Goal: Book appointment/travel/reservation

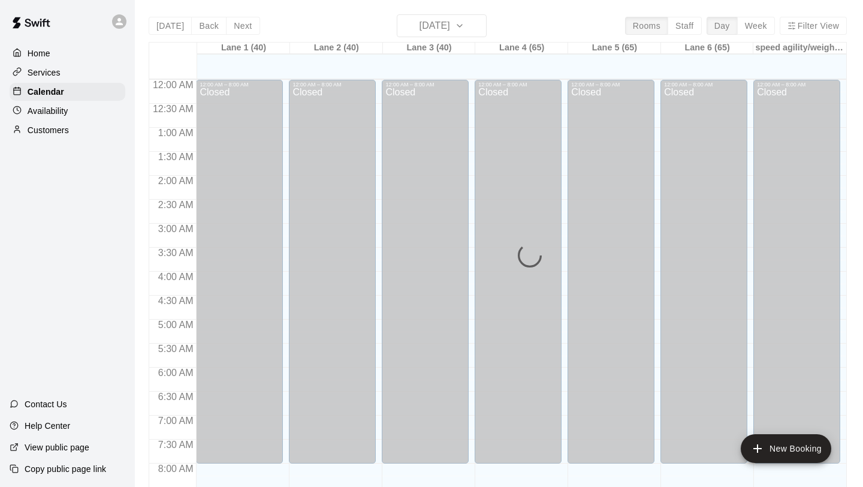
scroll to position [695, 0]
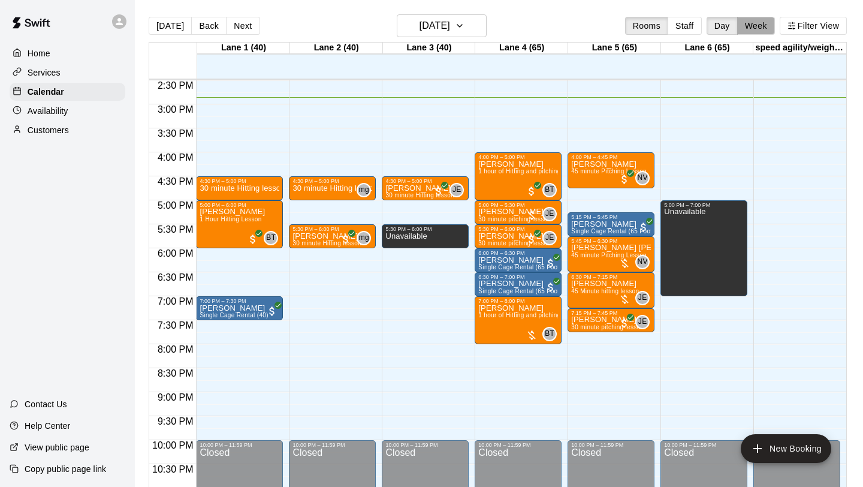
click at [748, 26] on button "Week" at bounding box center [757, 26] width 38 height 18
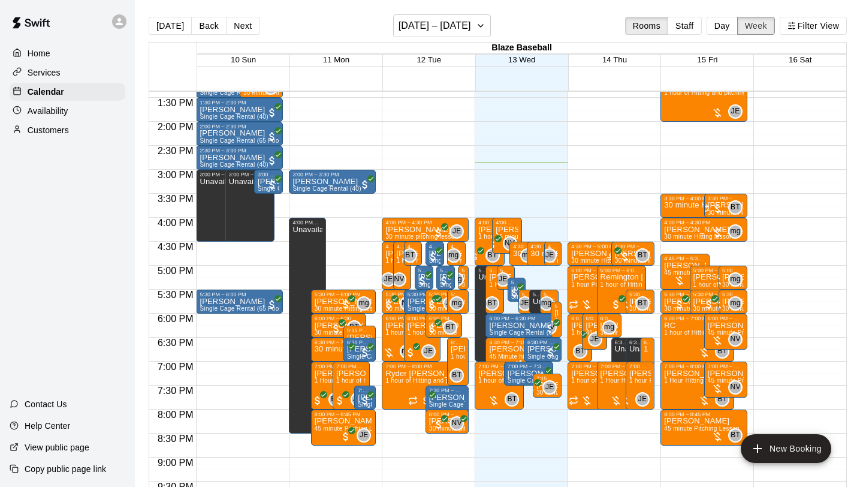
scroll to position [637, 0]
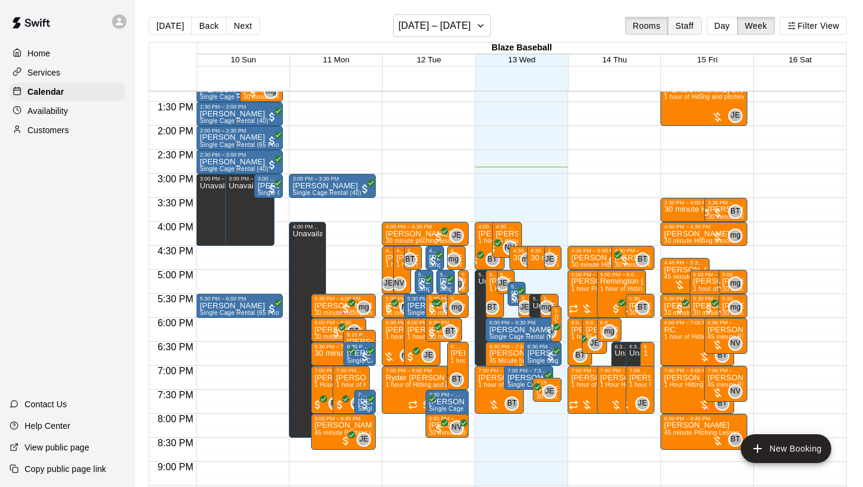
click at [694, 27] on button "Staff" at bounding box center [685, 26] width 34 height 18
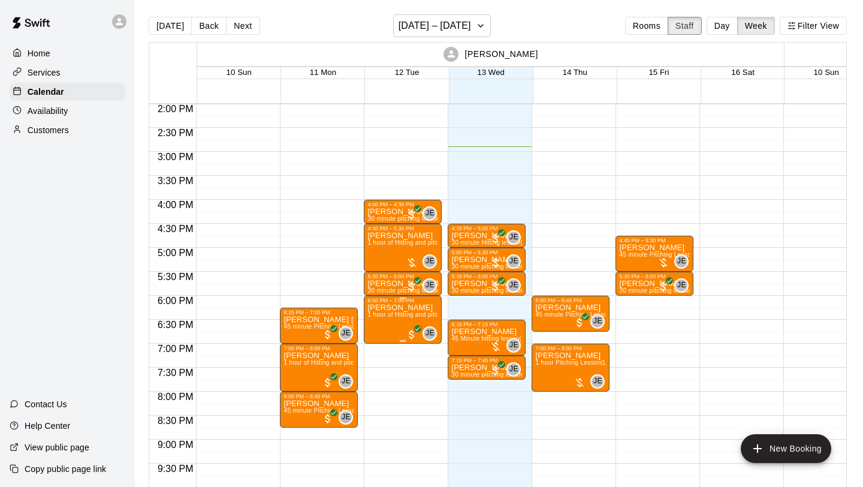
scroll to position [671, 0]
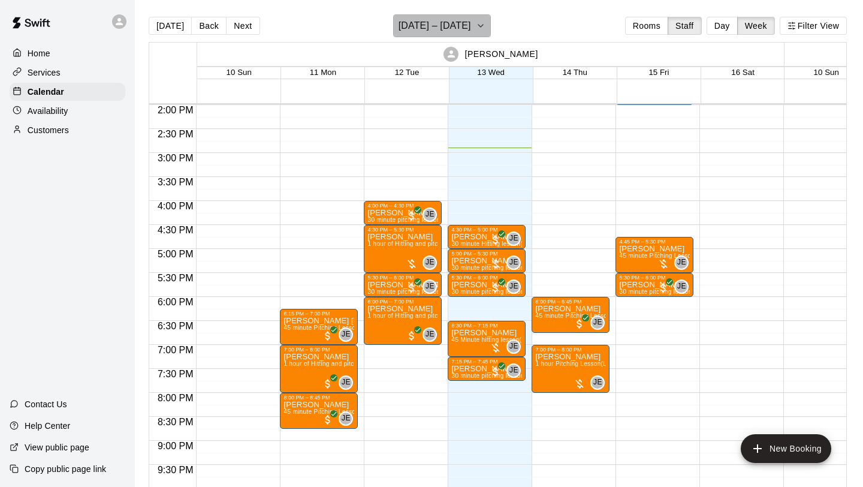
click at [476, 25] on icon "button" at bounding box center [481, 26] width 10 height 14
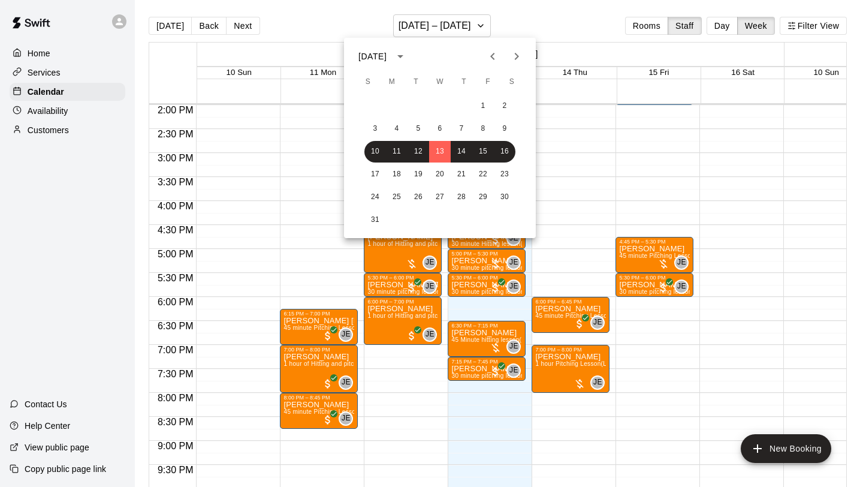
click at [474, 23] on div at bounding box center [431, 243] width 863 height 487
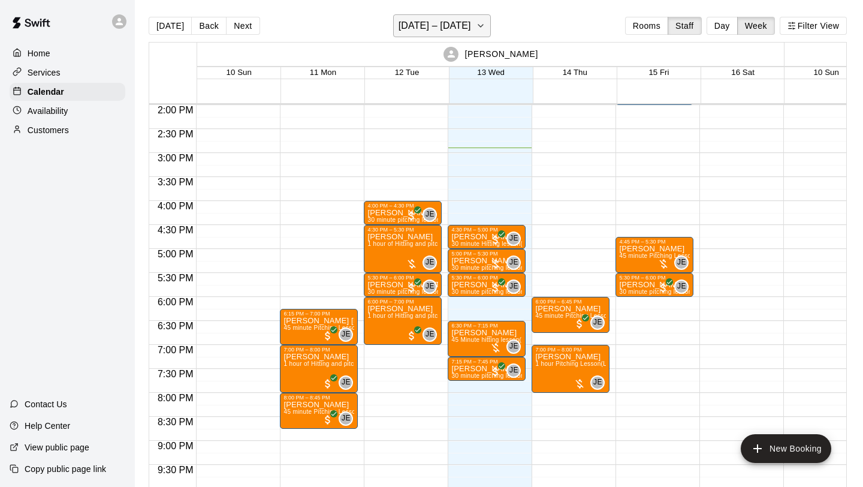
click at [476, 28] on icon "button" at bounding box center [481, 26] width 10 height 14
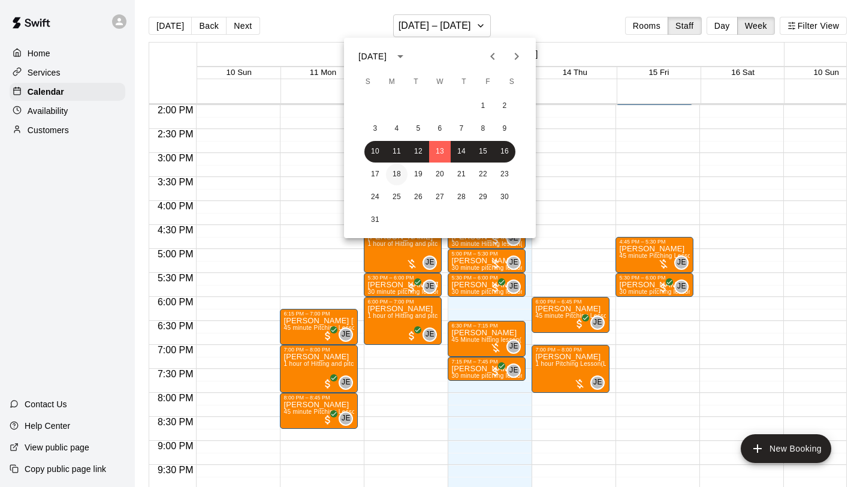
click at [398, 173] on button "18" at bounding box center [397, 175] width 22 height 22
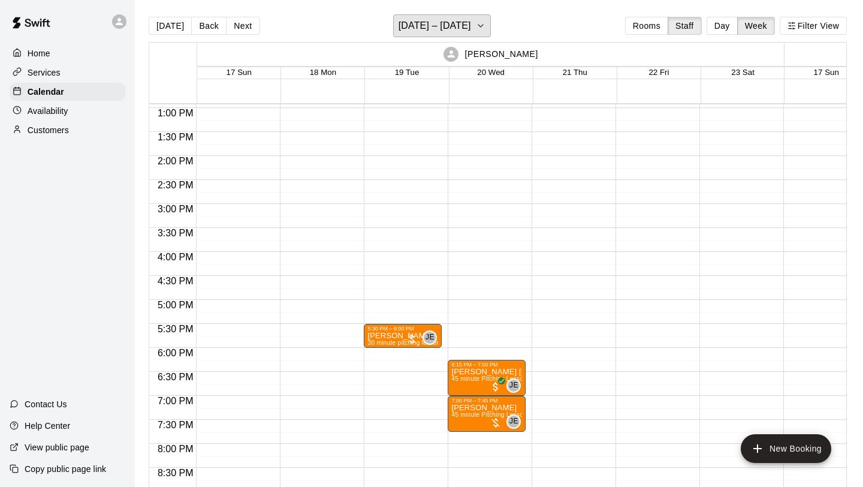
scroll to position [654, 0]
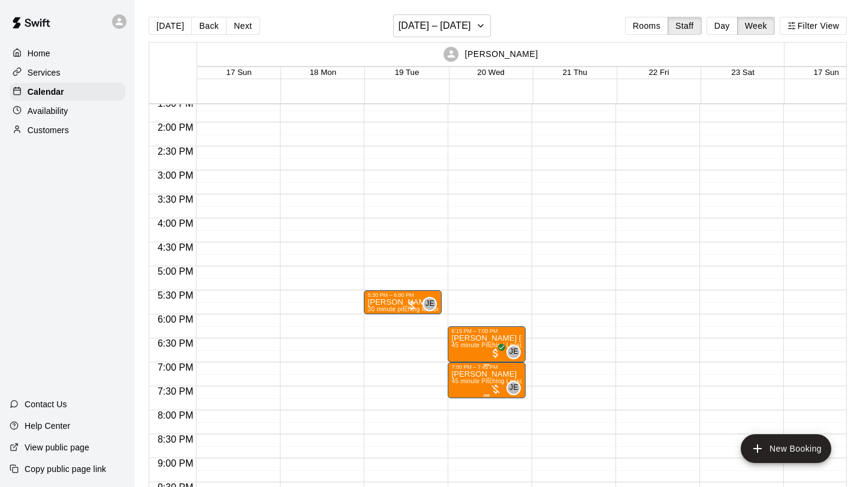
click at [497, 381] on span "45 minute Pitching Lesson (Lane 4 (65))" at bounding box center [508, 381] width 113 height 7
click at [544, 293] on div at bounding box center [431, 243] width 863 height 487
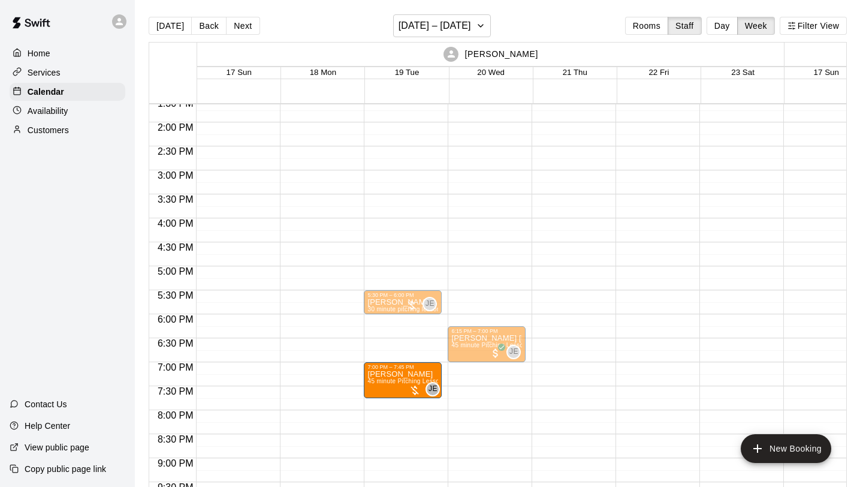
drag, startPoint x: 490, startPoint y: 374, endPoint x: 441, endPoint y: 378, distance: 48.8
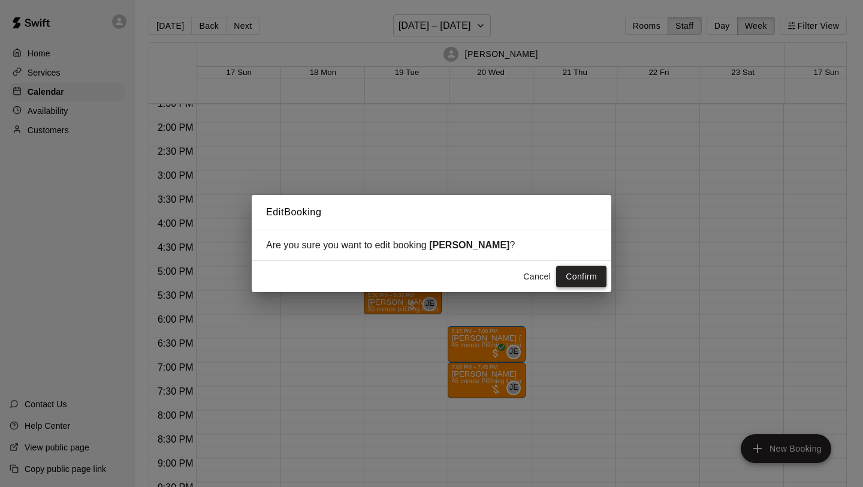
click at [600, 275] on button "Confirm" at bounding box center [581, 277] width 50 height 22
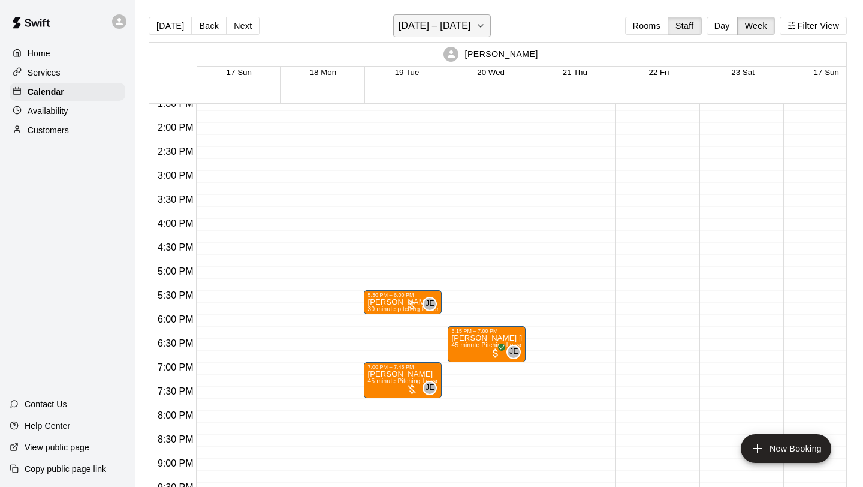
click at [465, 22] on button "[DATE] – [DATE]" at bounding box center [442, 25] width 98 height 23
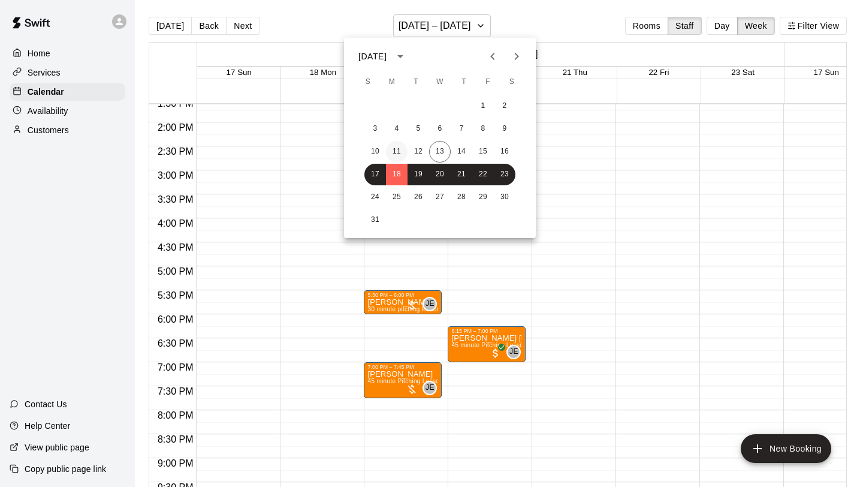
click at [396, 149] on button "11" at bounding box center [397, 152] width 22 height 22
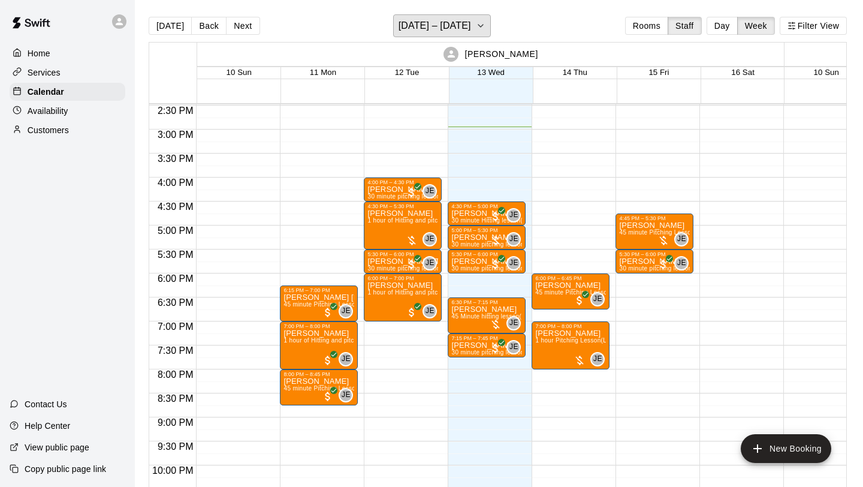
scroll to position [686, 0]
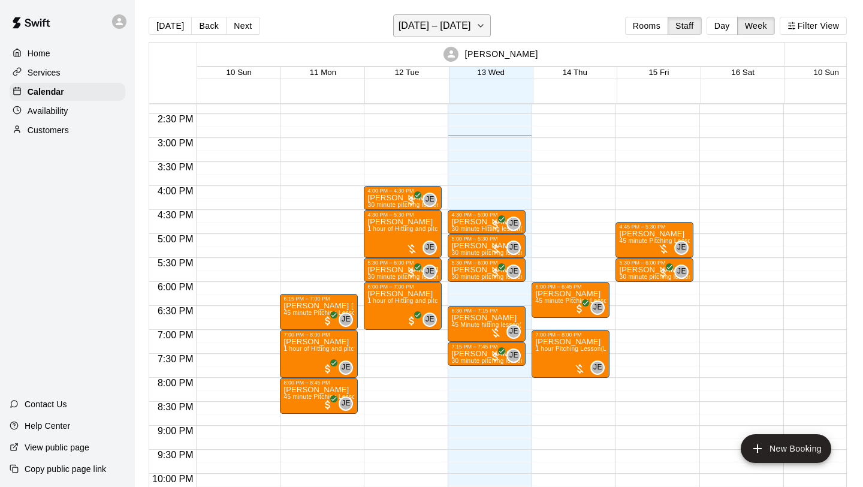
click at [477, 31] on icon "button" at bounding box center [481, 26] width 10 height 14
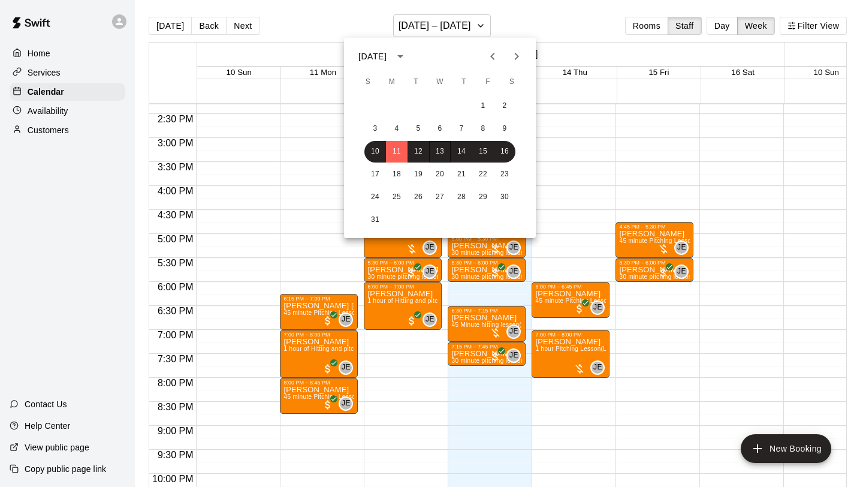
click at [479, 28] on div at bounding box center [431, 243] width 863 height 487
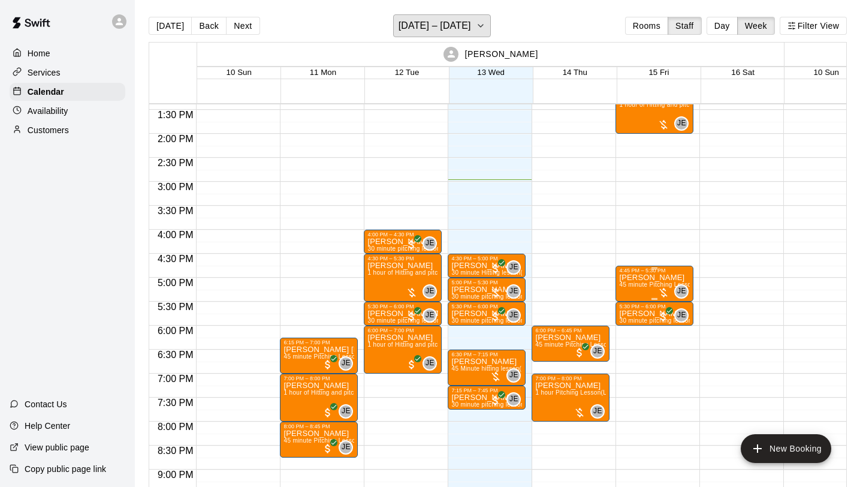
scroll to position [647, 0]
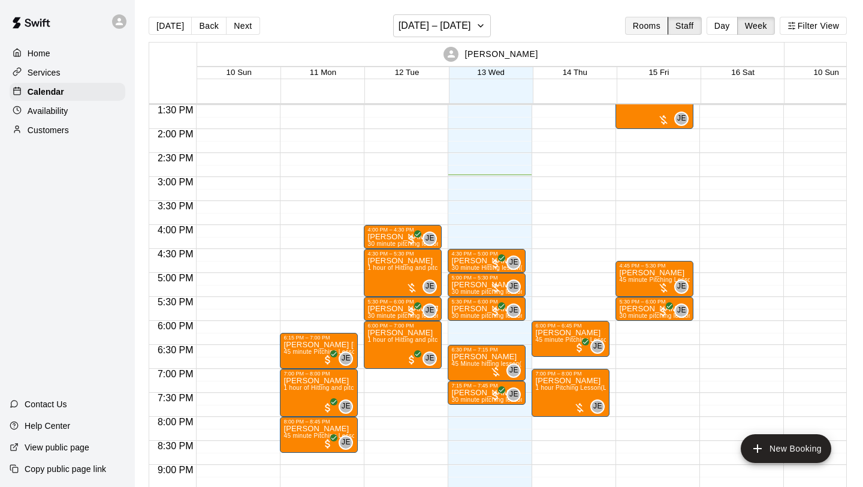
click at [651, 25] on button "Rooms" at bounding box center [646, 26] width 43 height 18
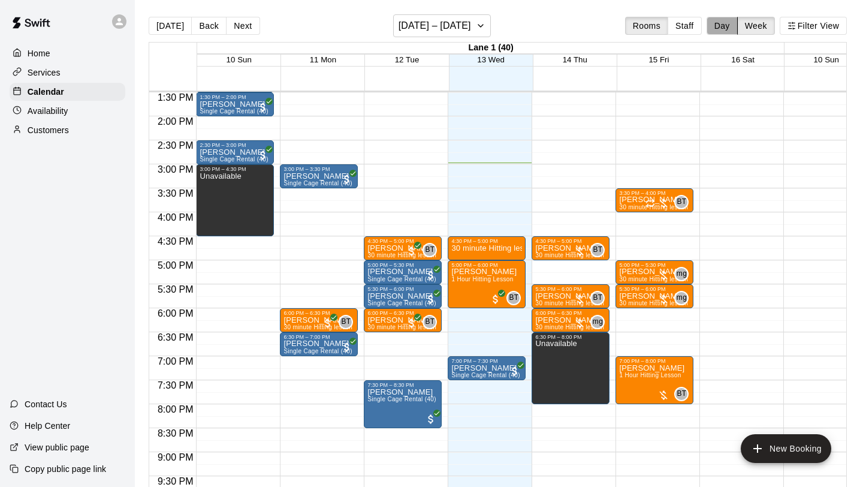
click at [723, 26] on button "Day" at bounding box center [722, 26] width 31 height 18
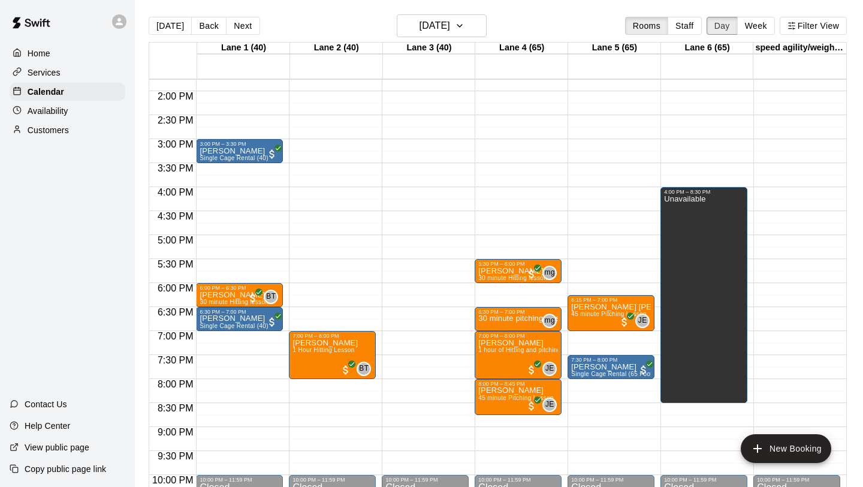
scroll to position [673, 0]
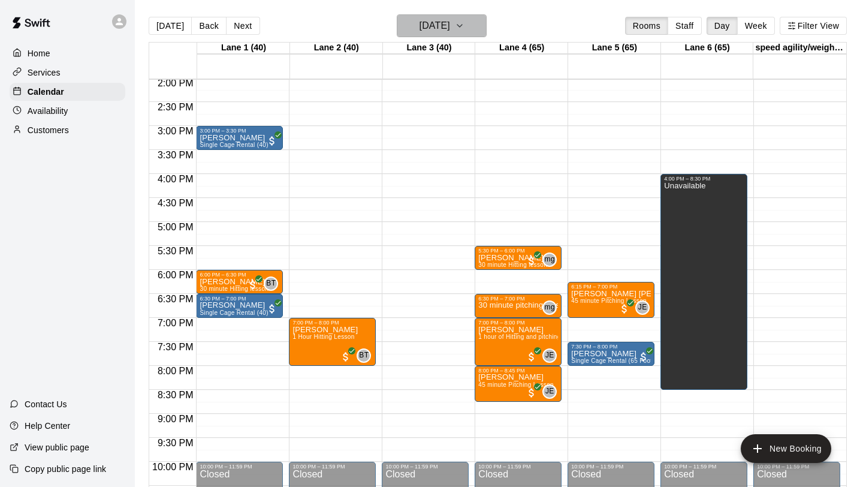
click at [467, 28] on button "Monday Aug 11" at bounding box center [442, 25] width 90 height 23
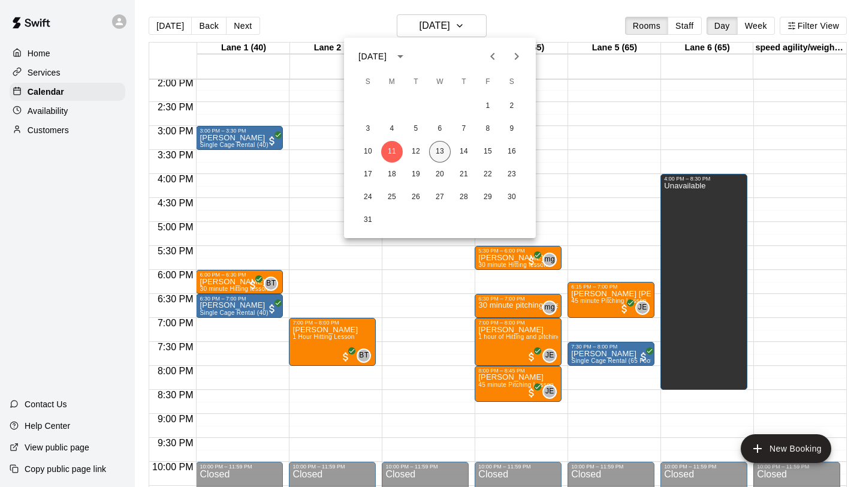
click at [437, 147] on button "13" at bounding box center [440, 152] width 22 height 22
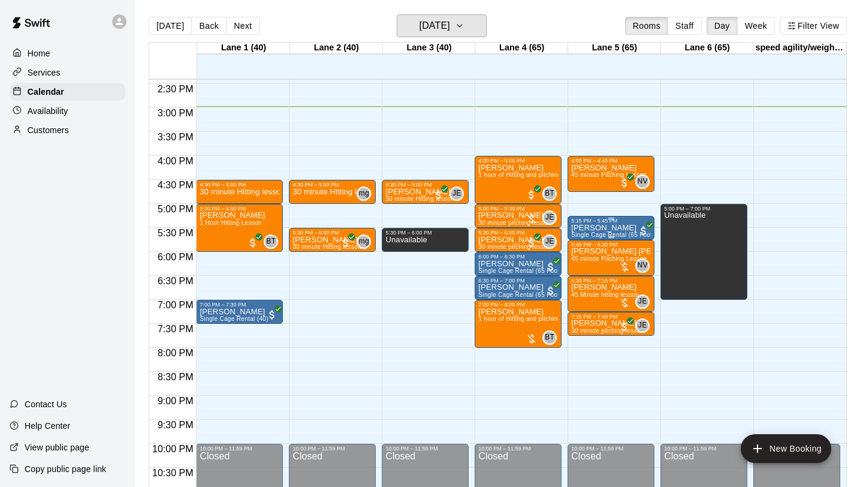
scroll to position [691, 0]
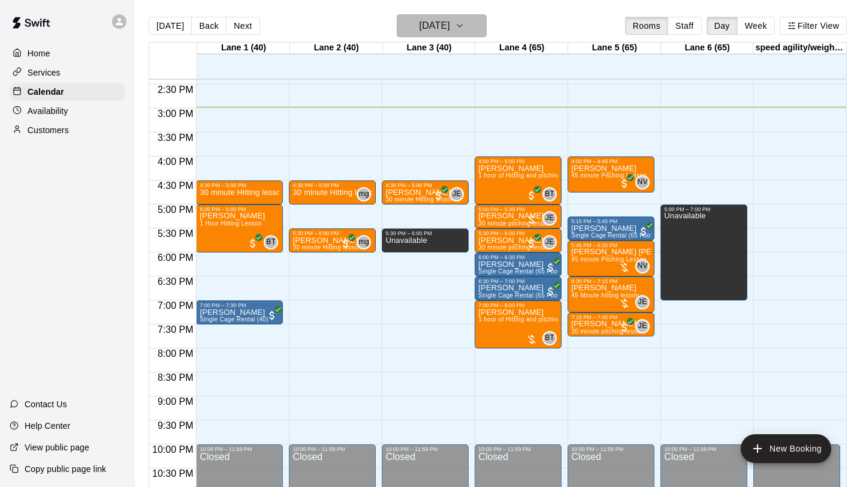
click at [465, 29] on icon "button" at bounding box center [460, 26] width 10 height 14
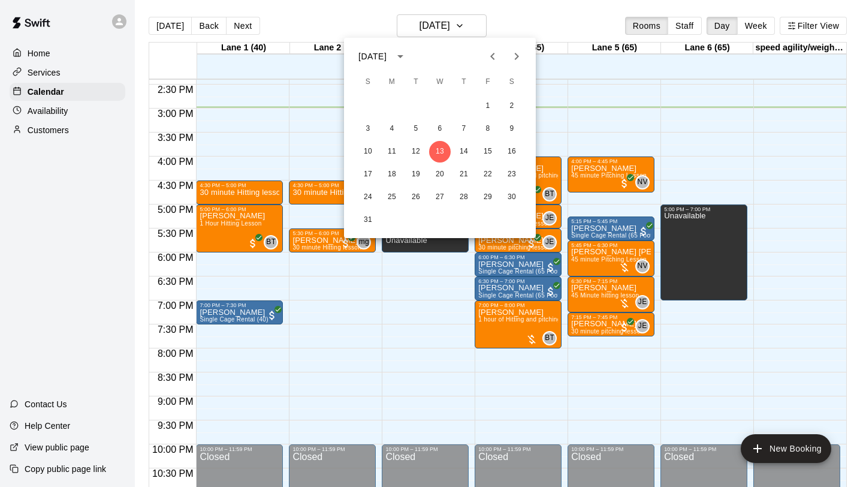
click at [486, 27] on div at bounding box center [431, 243] width 863 height 487
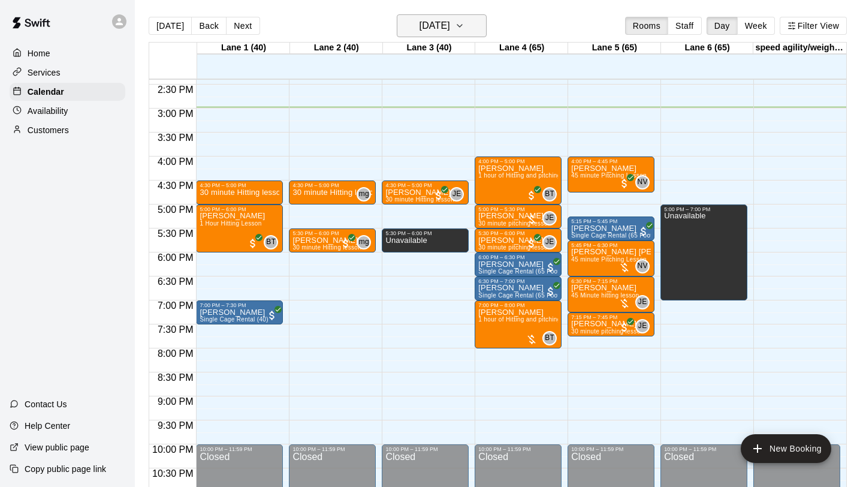
click at [465, 28] on icon "button" at bounding box center [460, 26] width 10 height 14
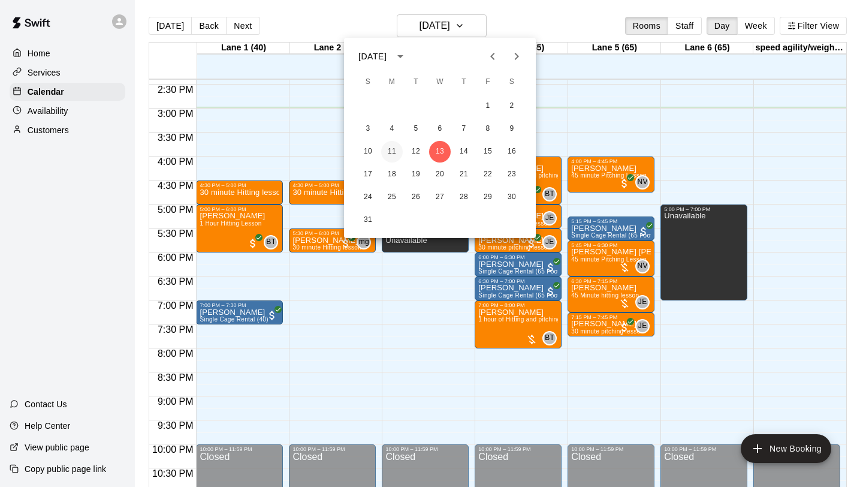
click at [394, 151] on button "11" at bounding box center [392, 152] width 22 height 22
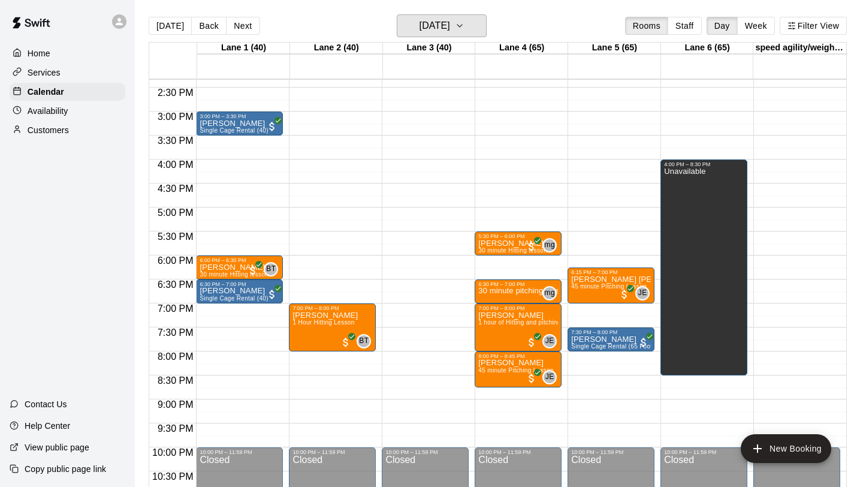
scroll to position [678, 0]
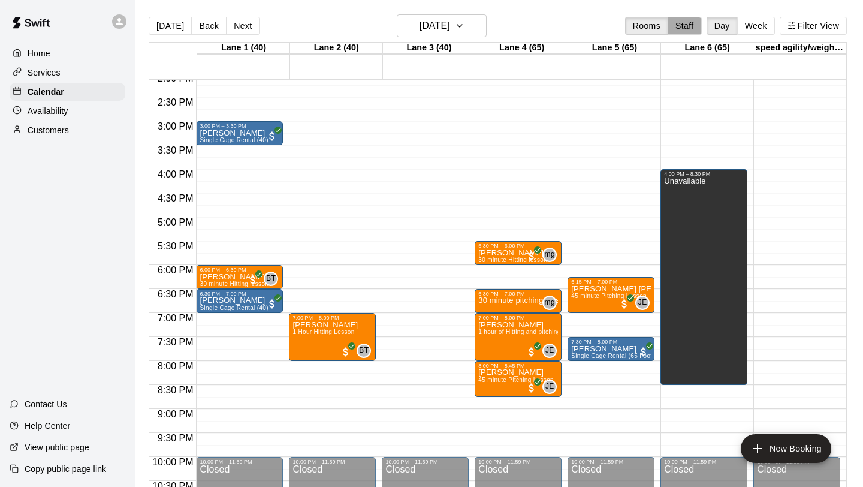
click at [684, 28] on button "Staff" at bounding box center [685, 26] width 34 height 18
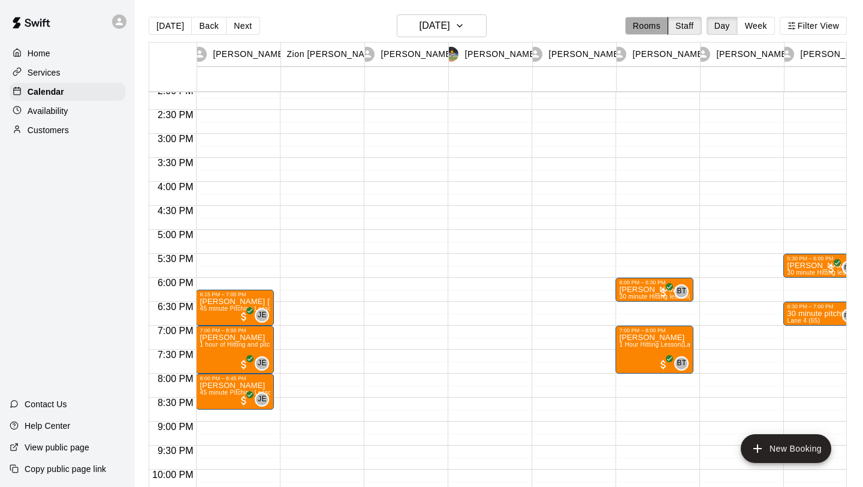
click at [657, 28] on button "Rooms" at bounding box center [646, 26] width 43 height 18
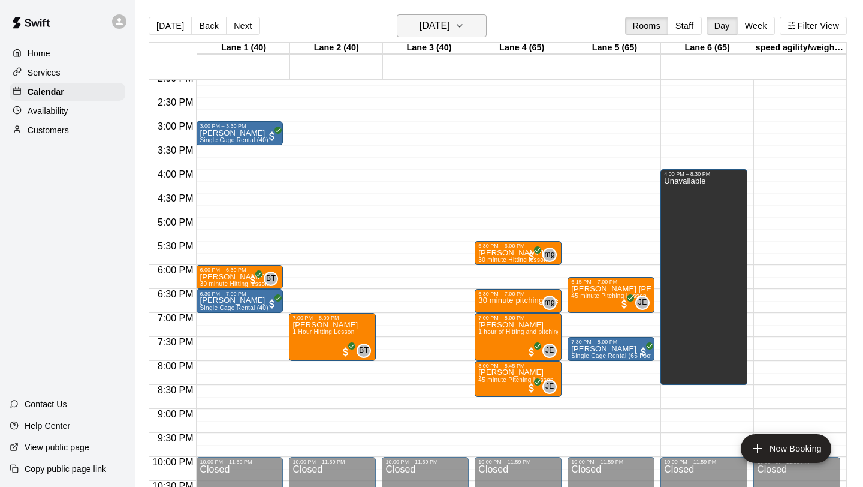
click at [465, 25] on icon "button" at bounding box center [460, 26] width 10 height 14
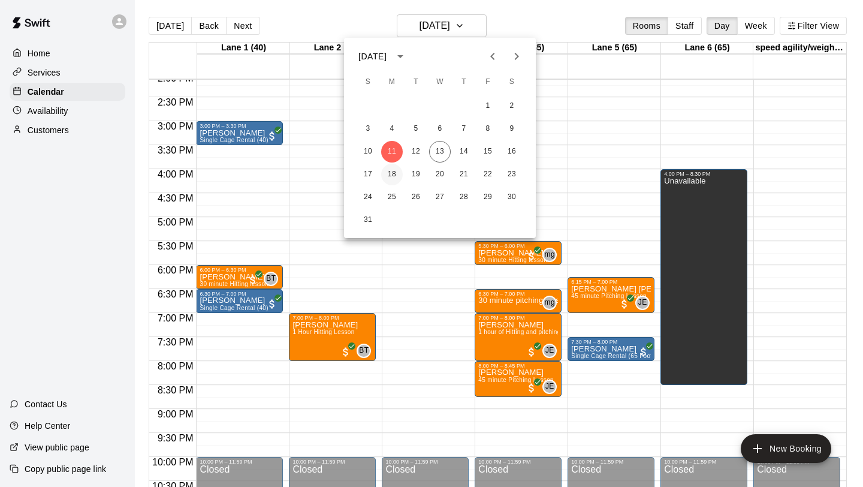
click at [393, 174] on button "18" at bounding box center [392, 175] width 22 height 22
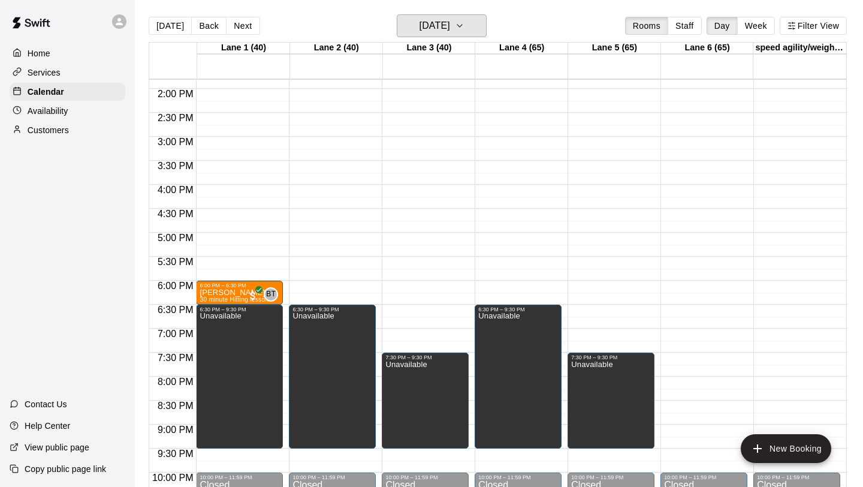
scroll to position [660, 0]
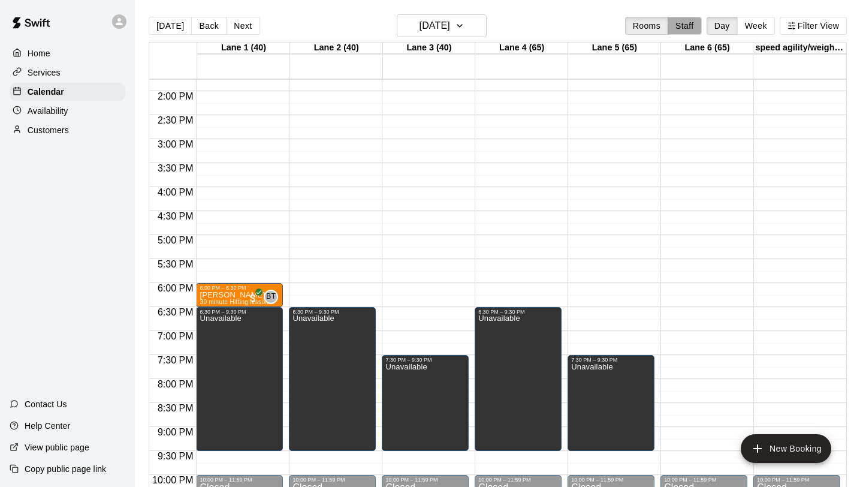
click at [694, 23] on button "Staff" at bounding box center [685, 26] width 34 height 18
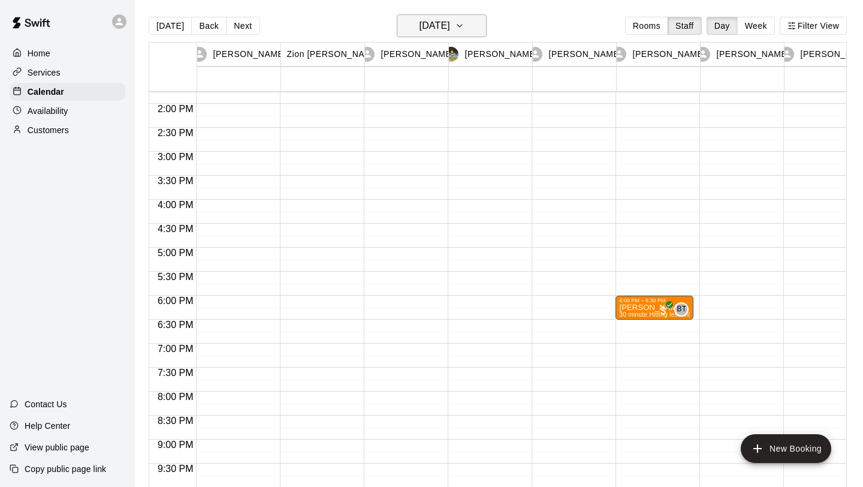
click at [462, 26] on icon "button" at bounding box center [460, 26] width 5 height 2
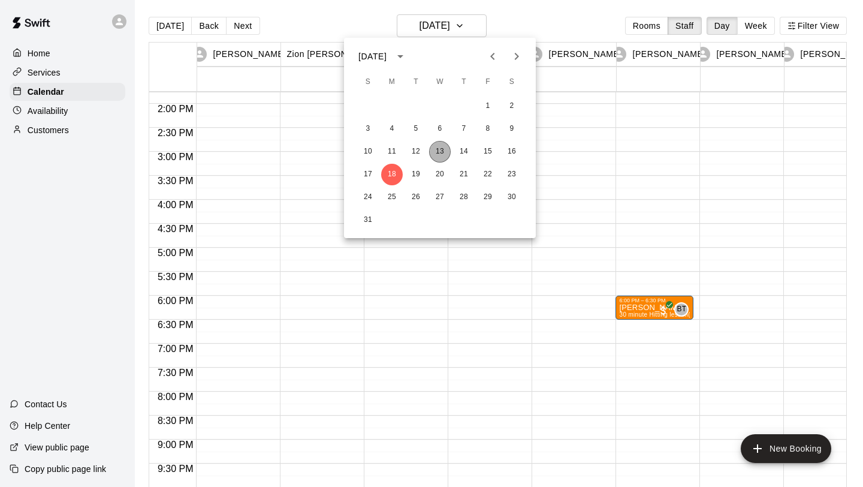
click at [434, 155] on button "13" at bounding box center [440, 152] width 22 height 22
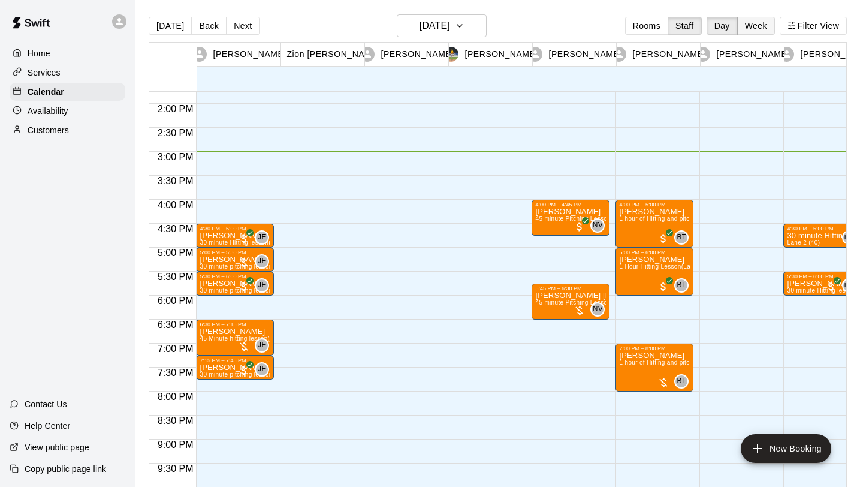
click at [761, 24] on button "Week" at bounding box center [757, 26] width 38 height 18
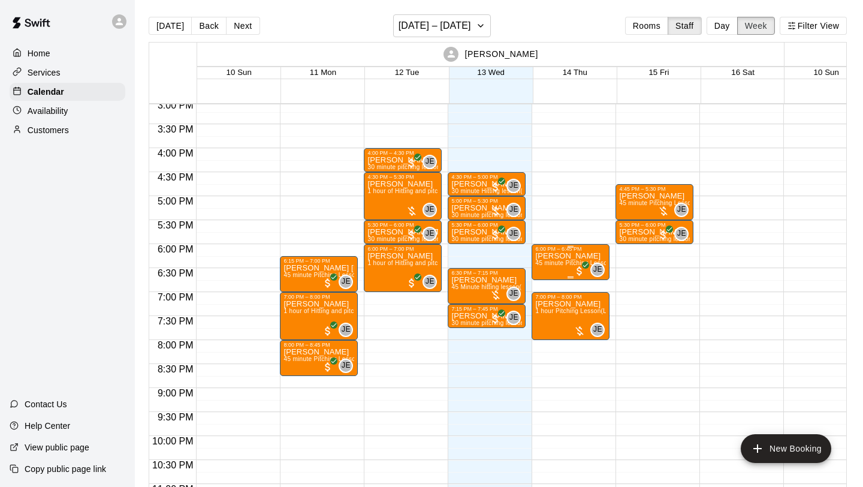
scroll to position [727, 0]
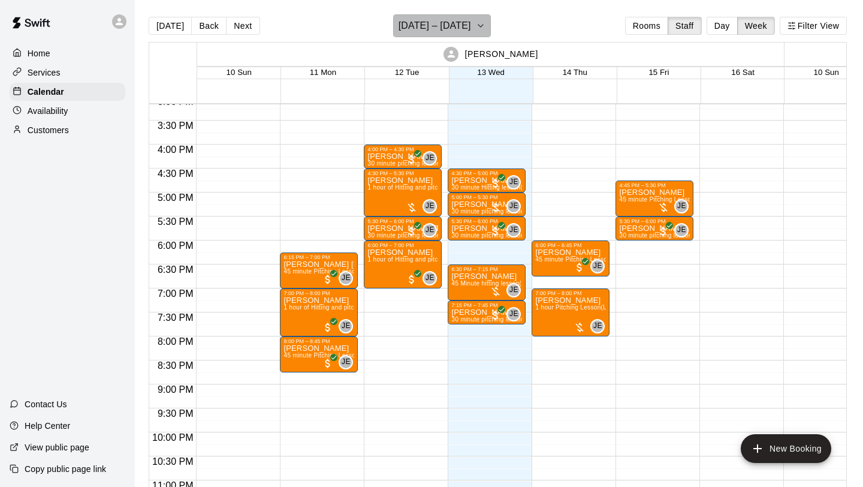
click at [478, 26] on icon "button" at bounding box center [481, 26] width 10 height 14
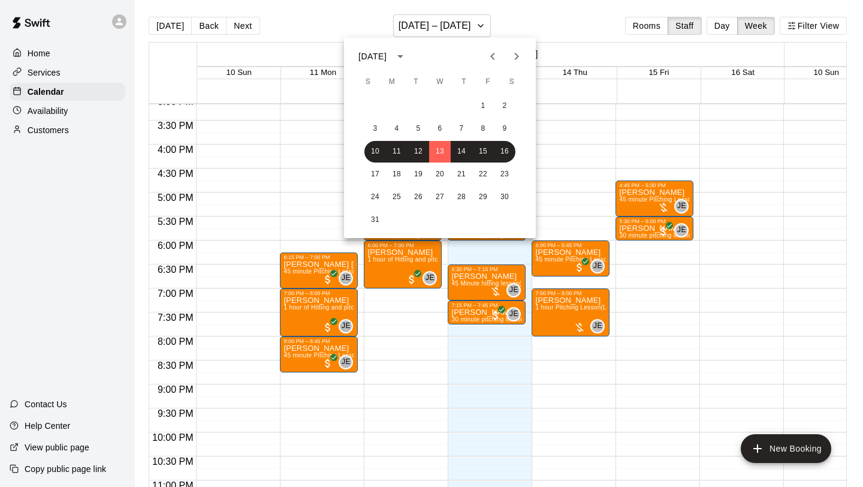
click at [487, 10] on div at bounding box center [431, 243] width 863 height 487
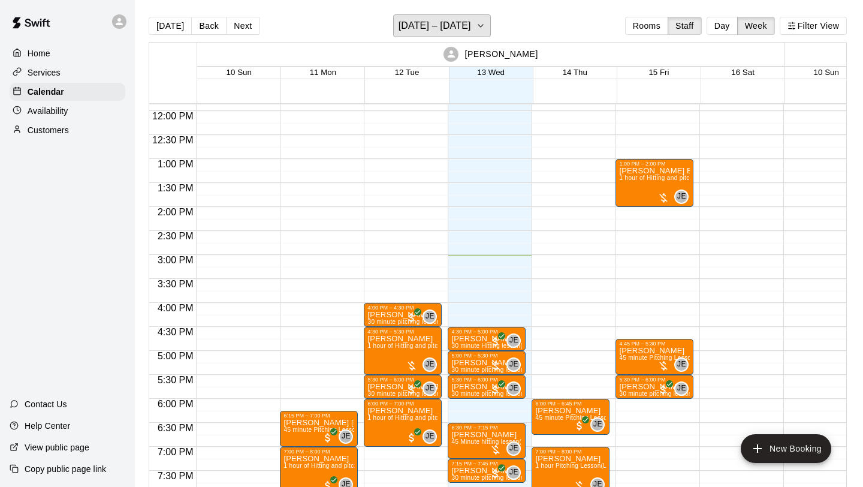
scroll to position [706, 0]
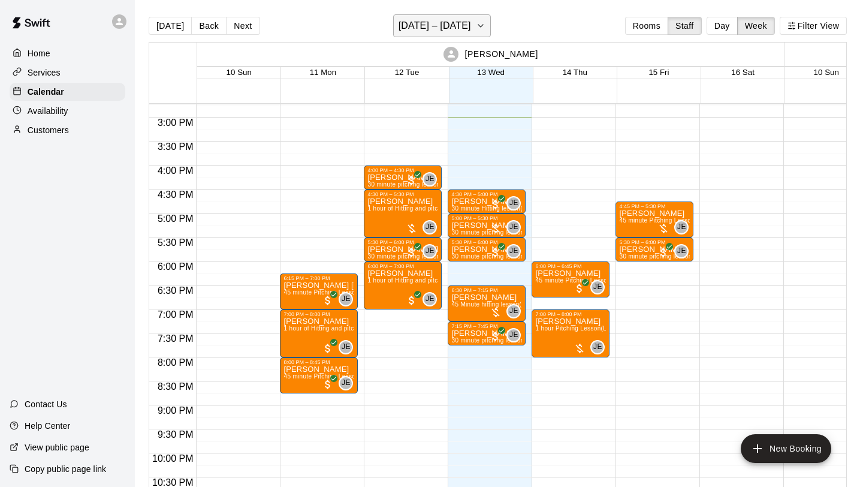
click at [476, 30] on icon "button" at bounding box center [481, 26] width 10 height 14
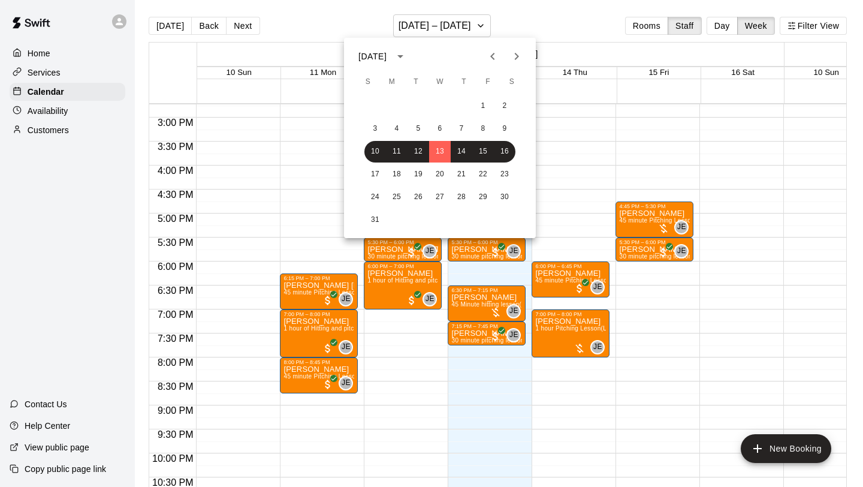
click at [474, 30] on div at bounding box center [431, 243] width 863 height 487
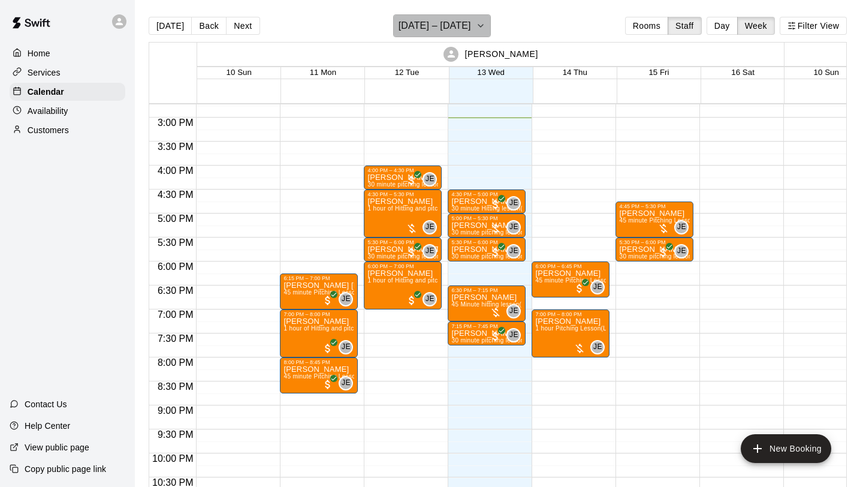
click at [483, 25] on button "[DATE] – [DATE]" at bounding box center [442, 25] width 98 height 23
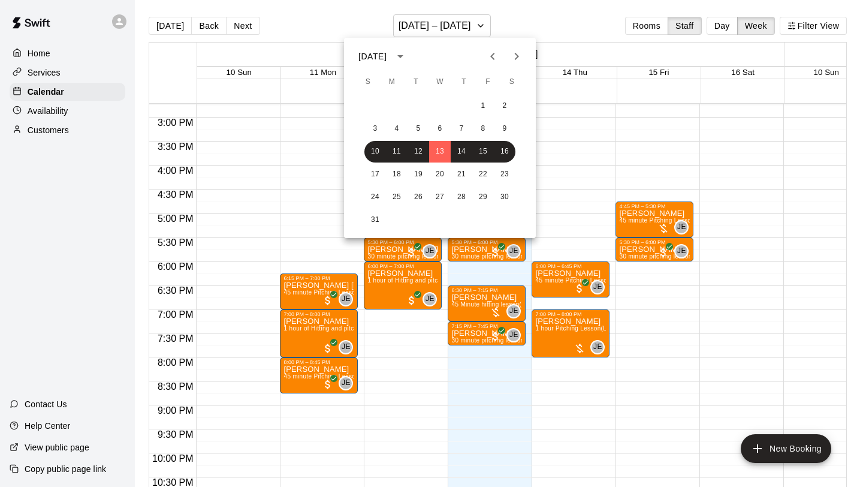
click at [476, 25] on div at bounding box center [431, 243] width 863 height 487
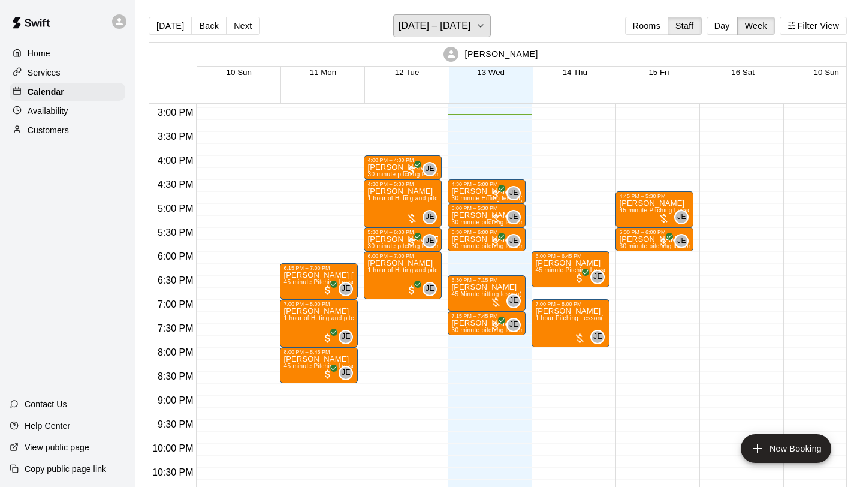
scroll to position [722, 0]
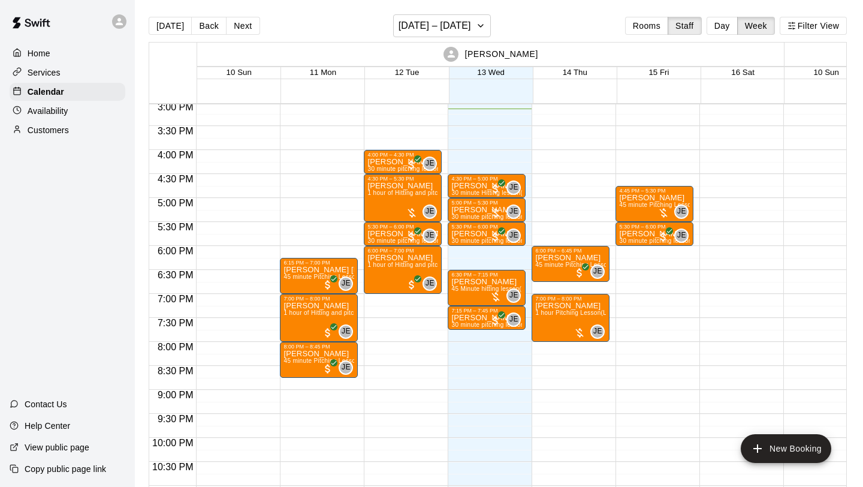
click at [456, 58] on icon at bounding box center [452, 54] width 8 height 8
click at [118, 17] on icon at bounding box center [119, 21] width 11 height 11
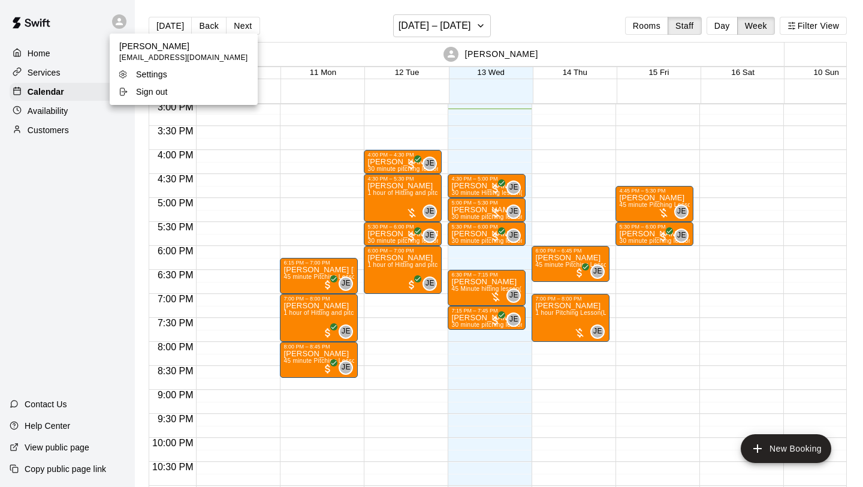
click at [121, 19] on div at bounding box center [431, 243] width 863 height 487
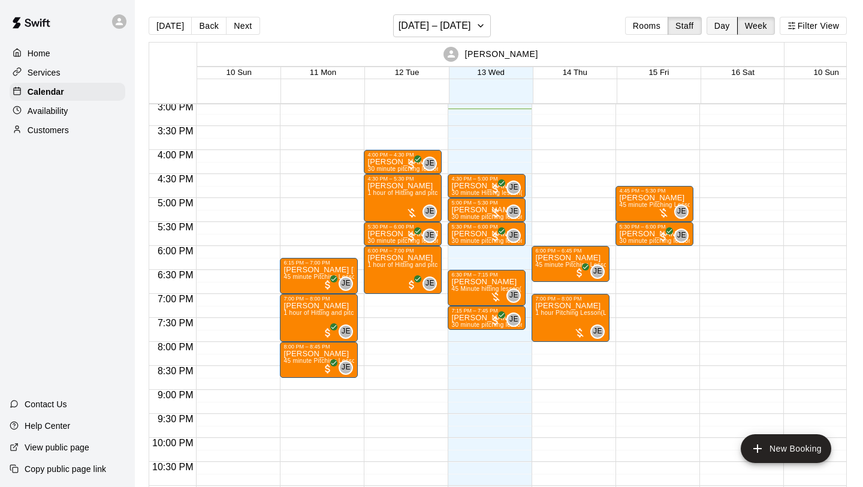
click at [725, 22] on button "Day" at bounding box center [722, 26] width 31 height 18
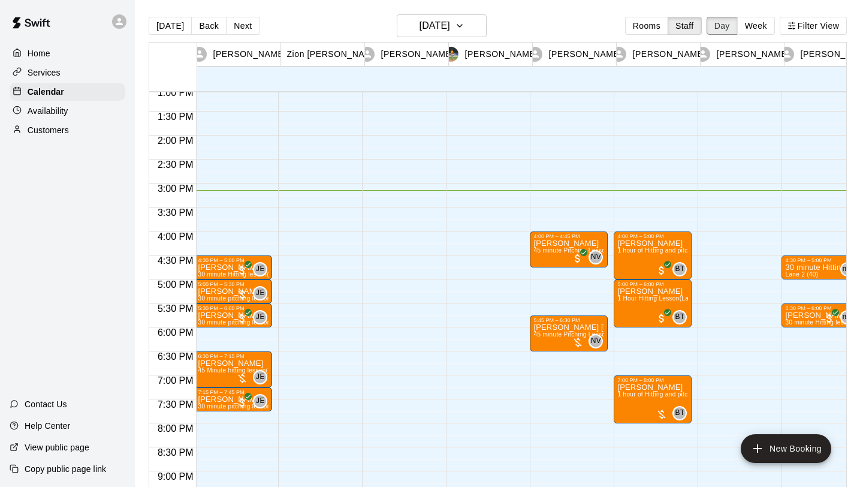
scroll to position [628, 0]
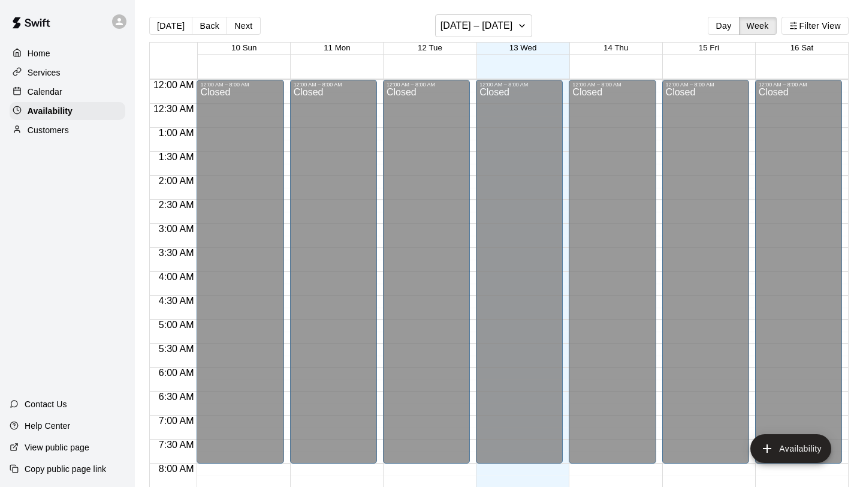
scroll to position [727, 0]
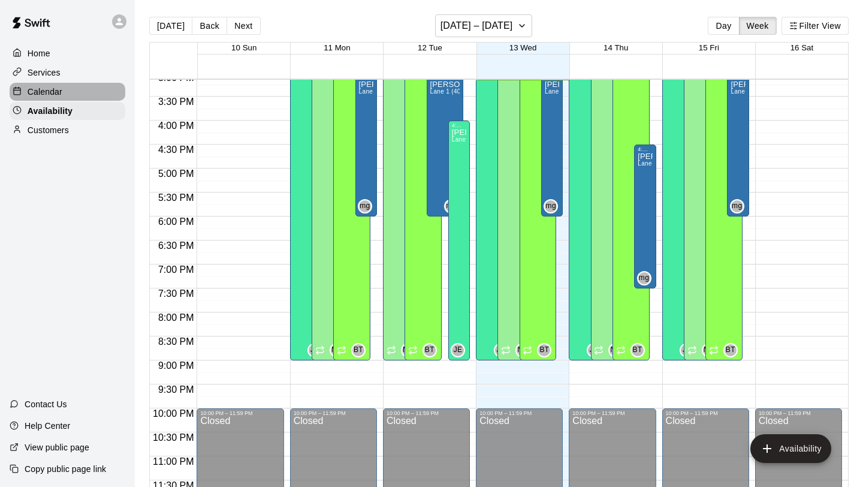
click at [49, 88] on p "Calendar" at bounding box center [45, 92] width 35 height 12
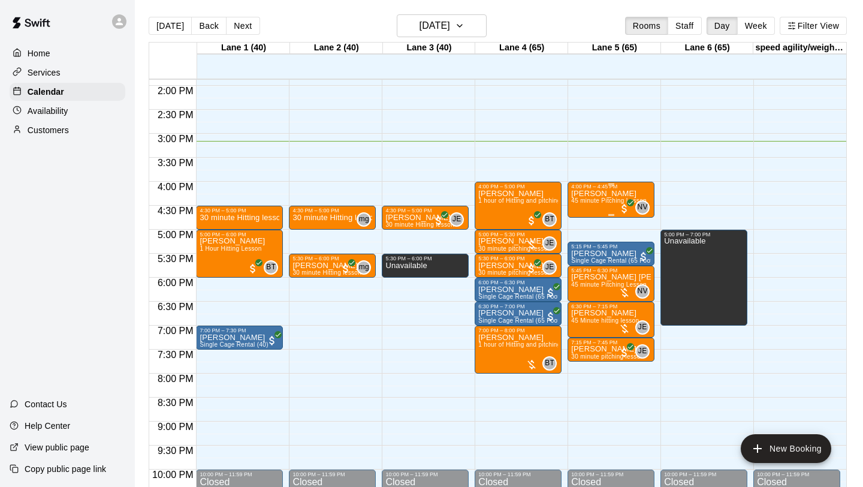
scroll to position [661, 0]
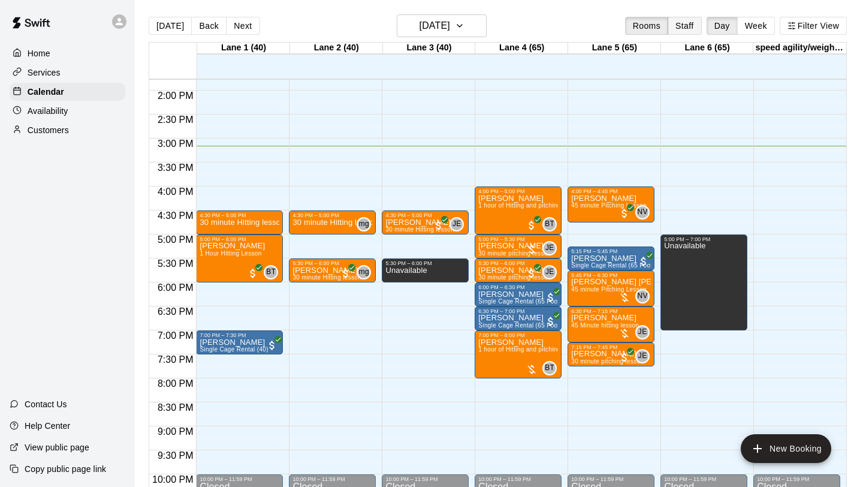
click at [685, 21] on button "Staff" at bounding box center [685, 26] width 34 height 18
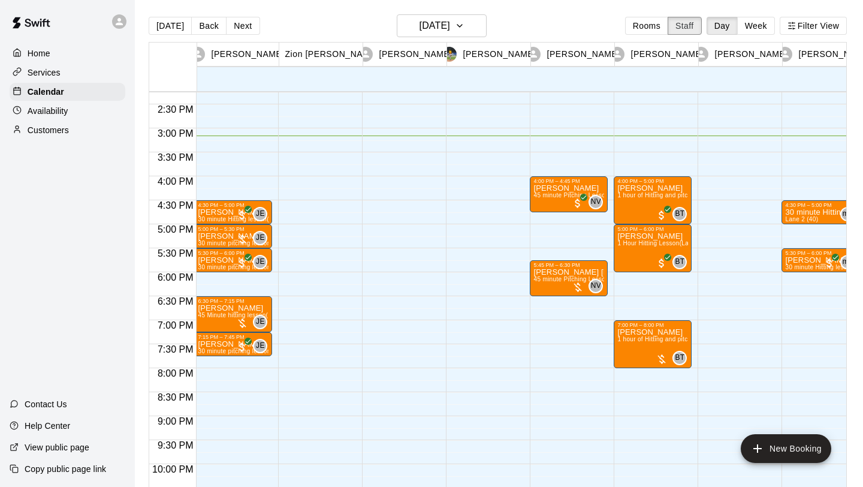
scroll to position [0, 0]
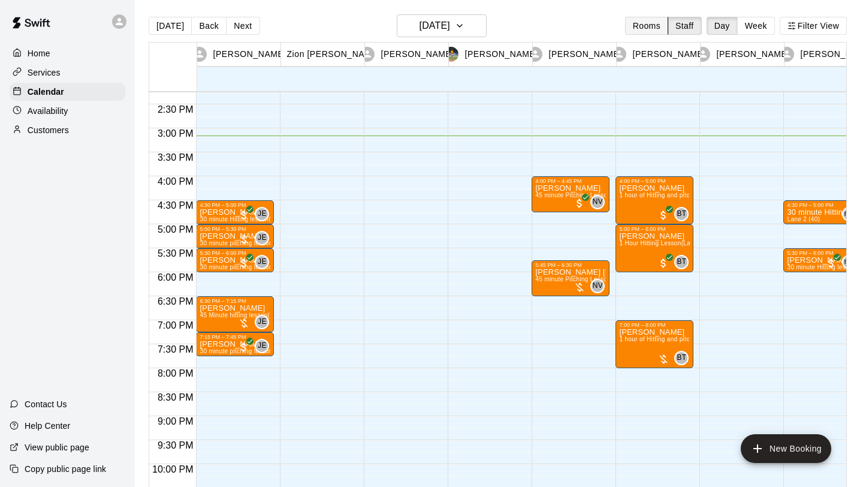
click at [660, 29] on button "Rooms" at bounding box center [646, 26] width 43 height 18
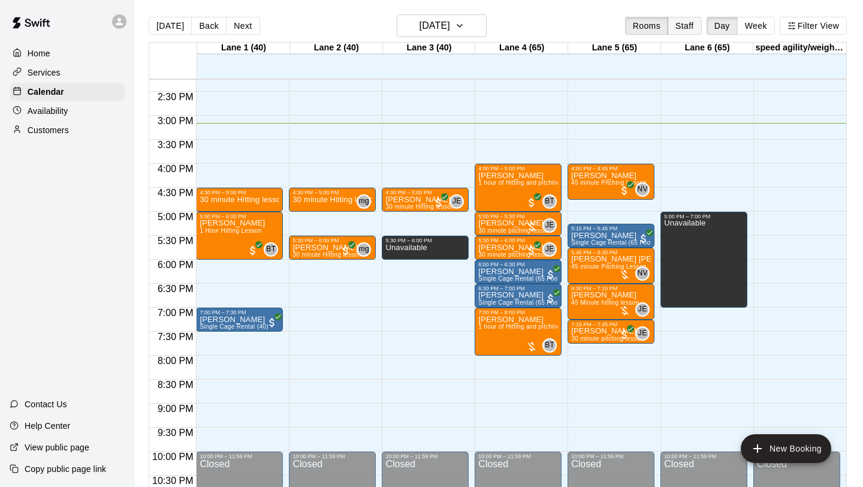
click at [693, 21] on button "Staff" at bounding box center [685, 26] width 34 height 18
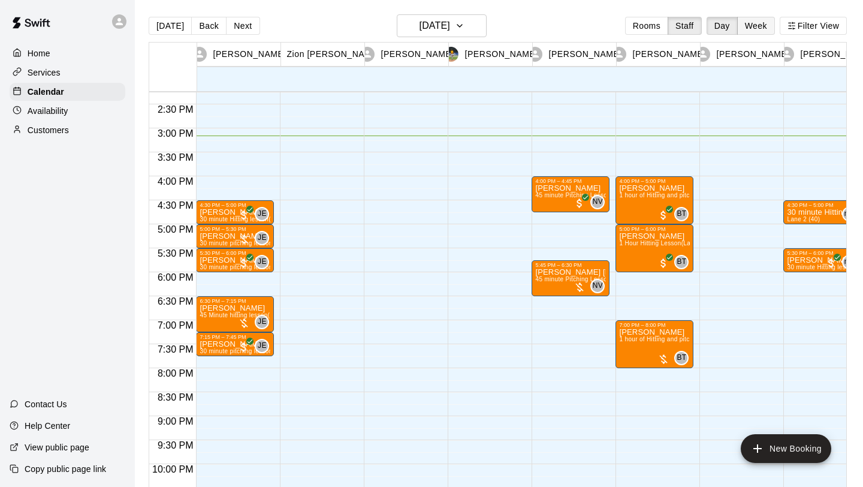
click at [753, 26] on button "Week" at bounding box center [757, 26] width 38 height 18
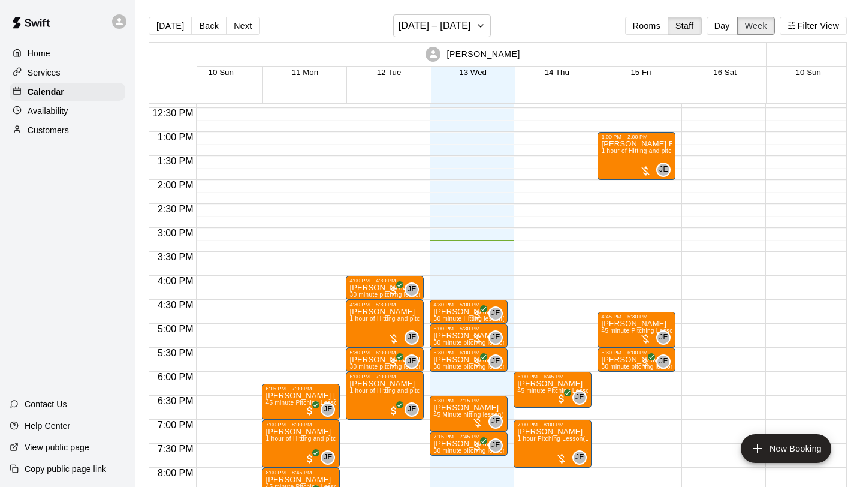
scroll to position [698, 18]
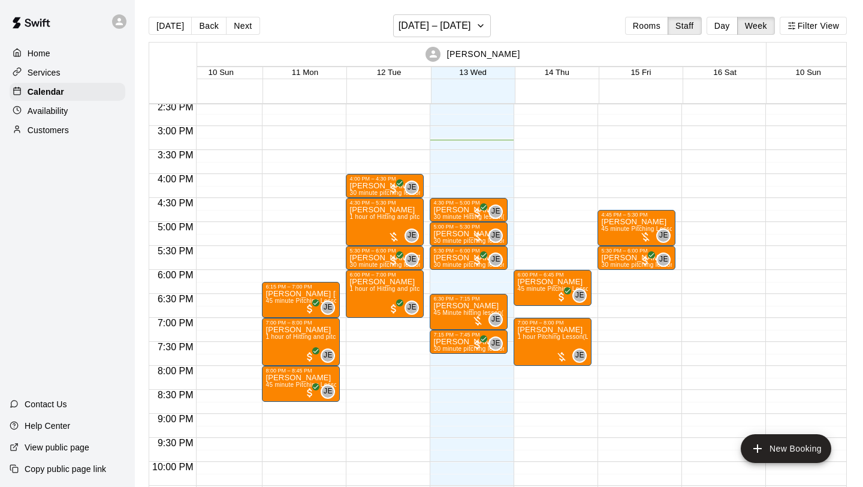
click at [51, 130] on p "Customers" at bounding box center [48, 130] width 41 height 12
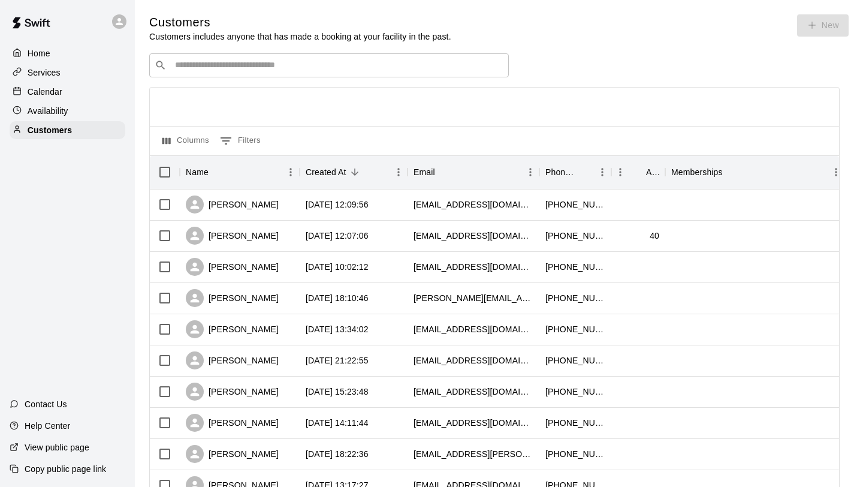
click at [232, 68] on input "Search customers by name or email" at bounding box center [337, 65] width 332 height 12
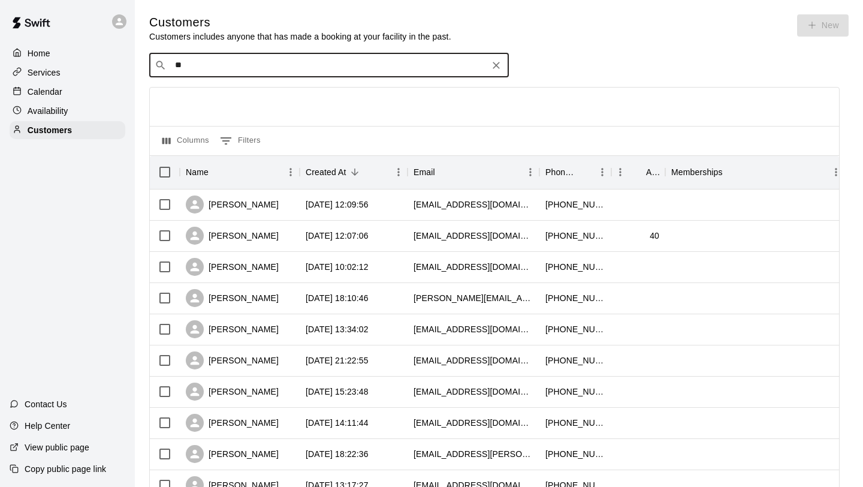
type input "*"
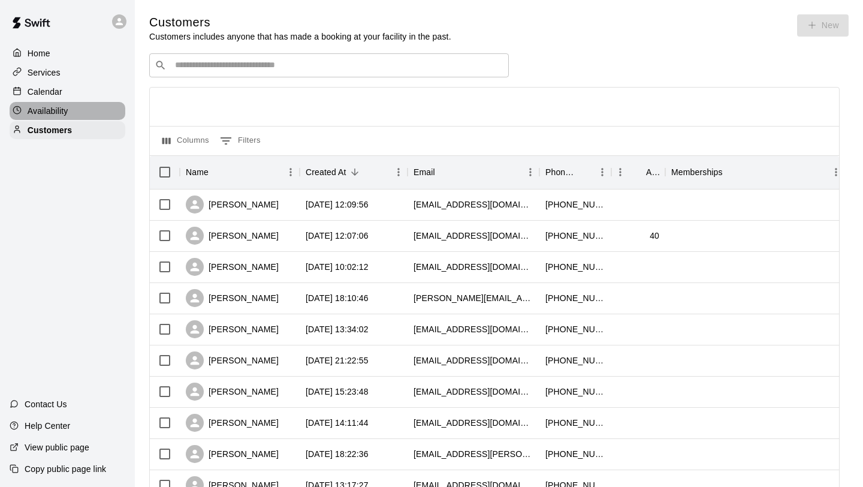
click at [55, 105] on p "Availability" at bounding box center [48, 111] width 41 height 12
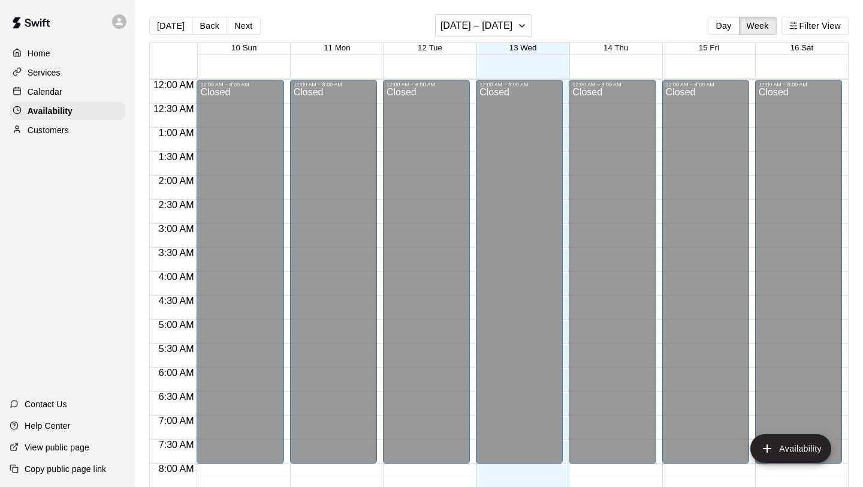
scroll to position [731, 0]
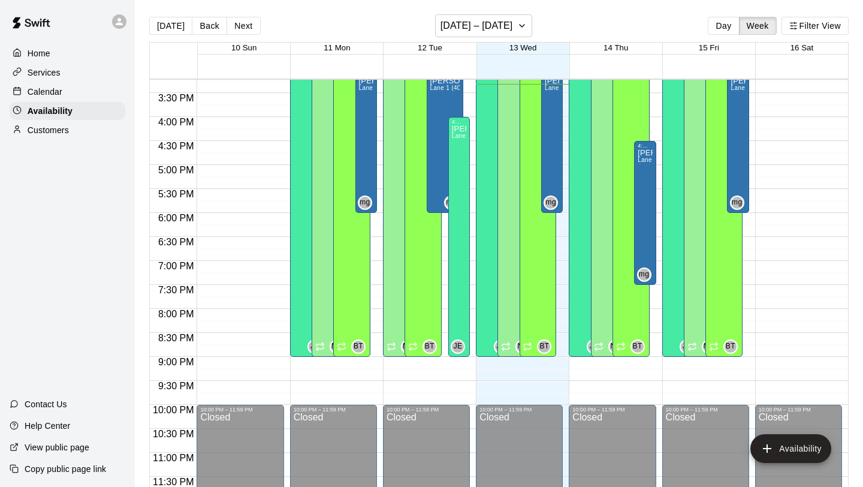
click at [56, 92] on p "Calendar" at bounding box center [45, 92] width 35 height 12
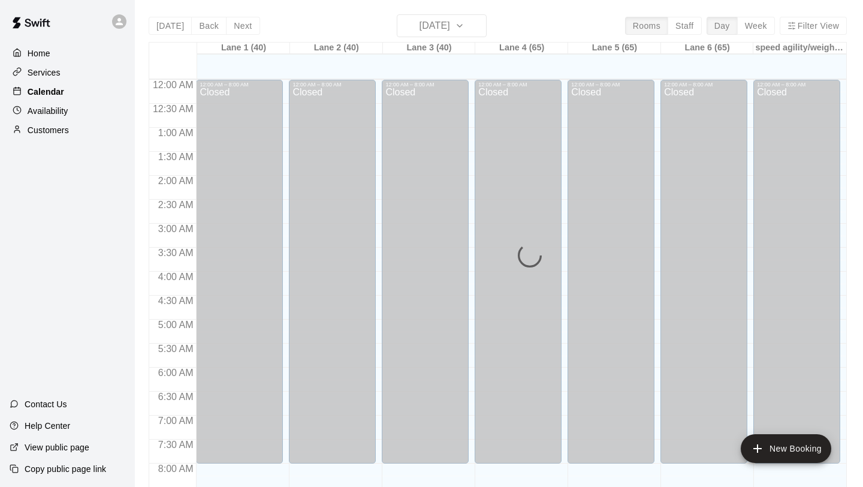
scroll to position [695, 0]
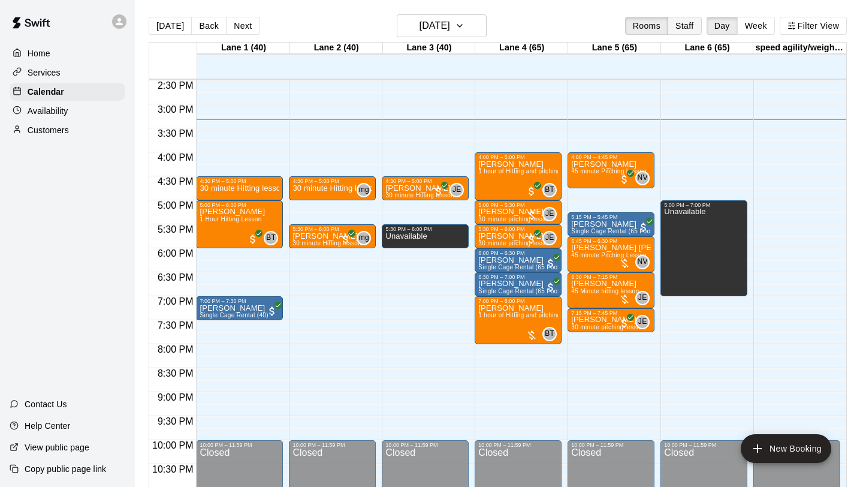
click at [691, 26] on button "Staff" at bounding box center [685, 26] width 34 height 18
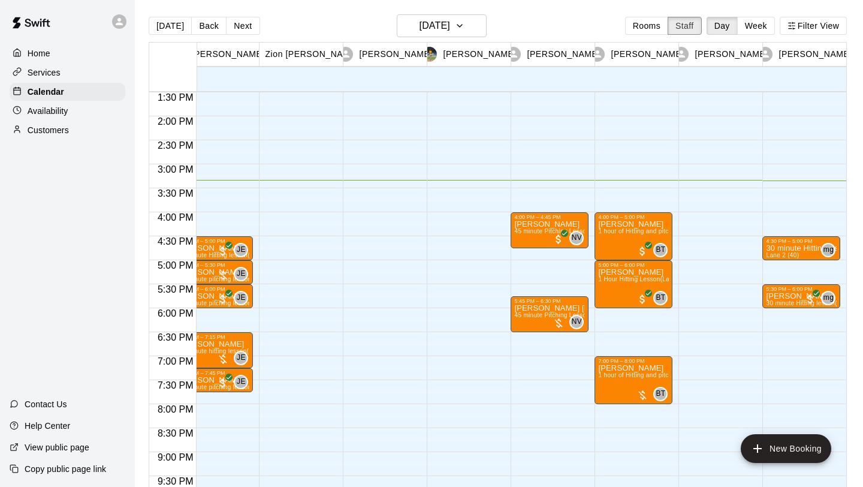
scroll to position [0, 0]
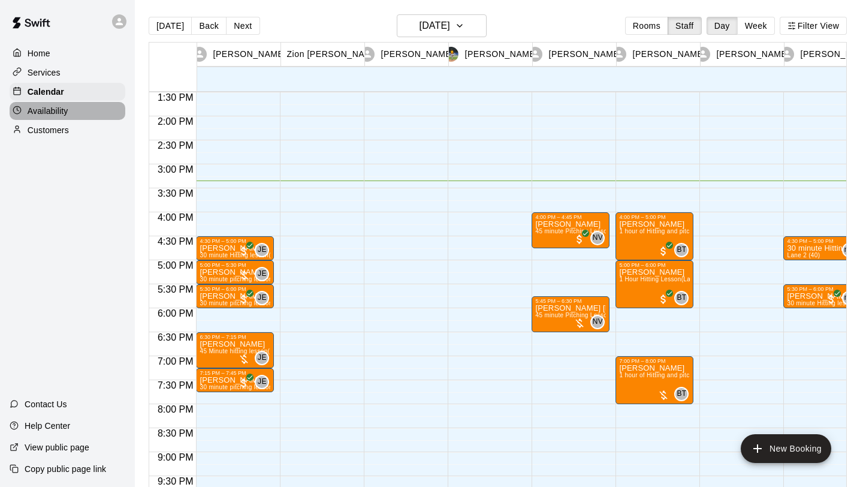
click at [53, 106] on p "Availability" at bounding box center [48, 111] width 41 height 12
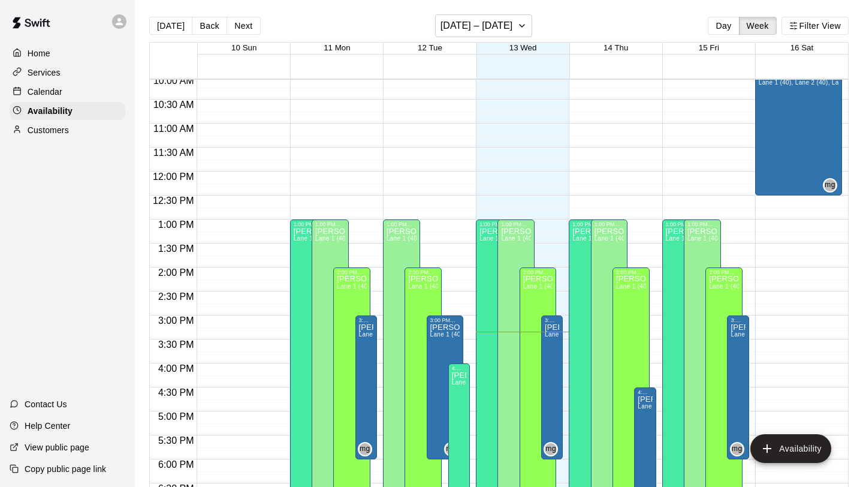
scroll to position [487, 0]
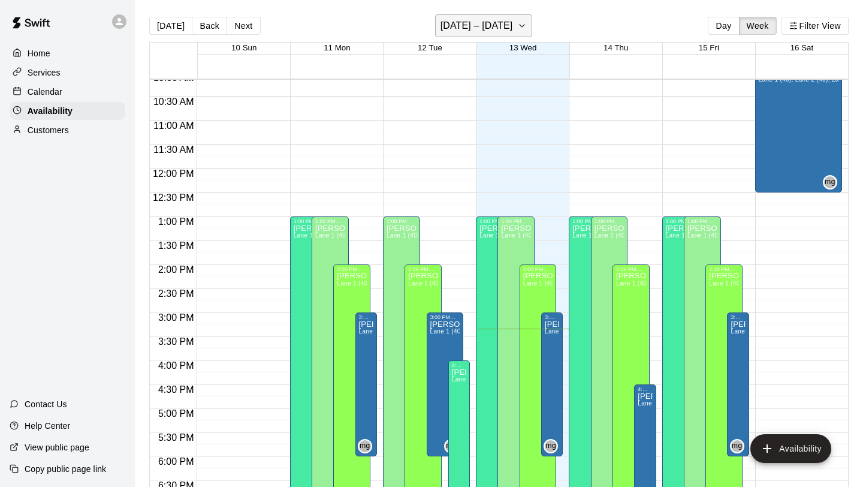
click at [520, 29] on icon "button" at bounding box center [522, 26] width 10 height 14
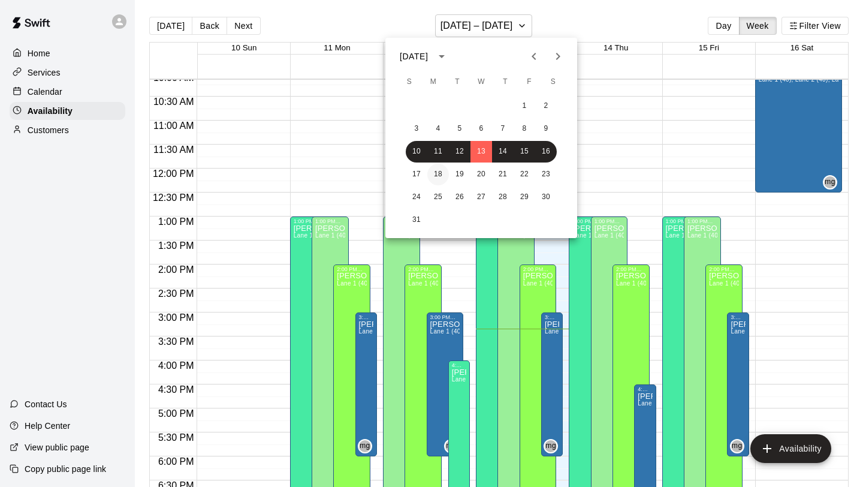
click at [445, 173] on button "18" at bounding box center [439, 175] width 22 height 22
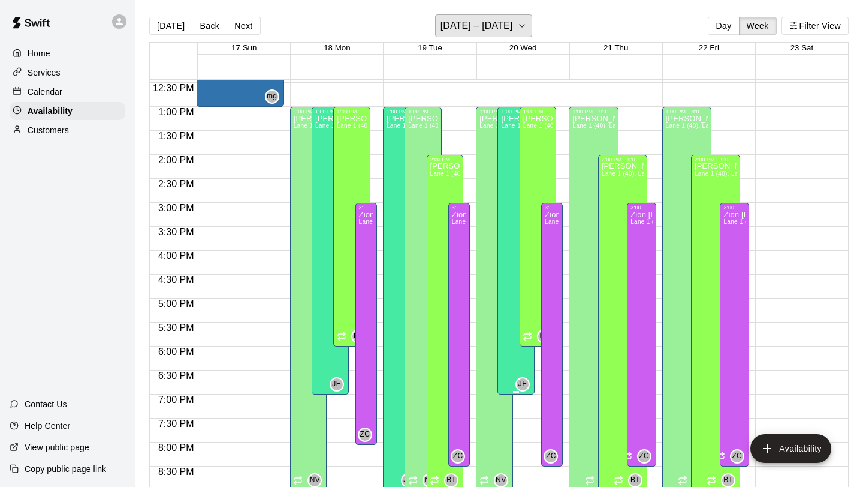
scroll to position [585, 0]
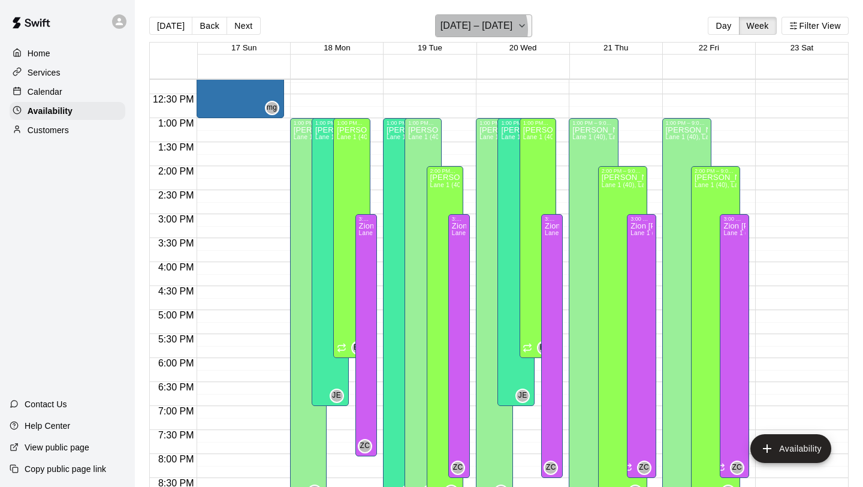
click at [477, 29] on h6 "[DATE] – [DATE]" at bounding box center [477, 25] width 73 height 17
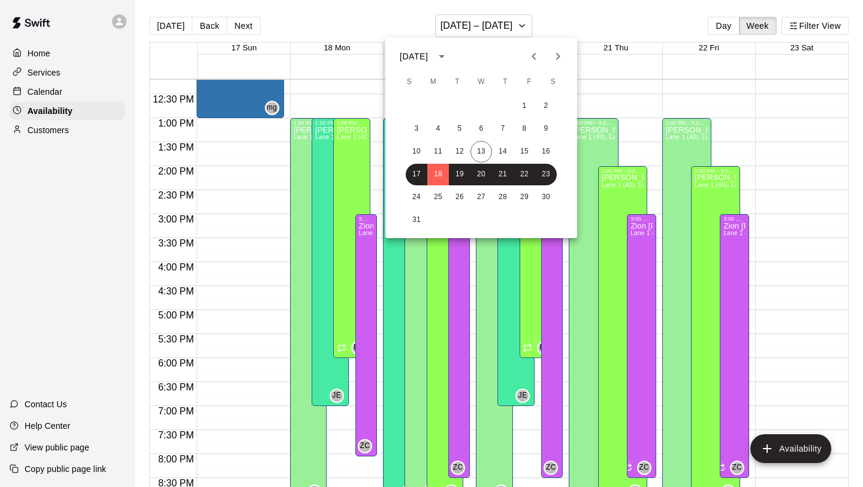
click at [492, 25] on div at bounding box center [431, 243] width 863 height 487
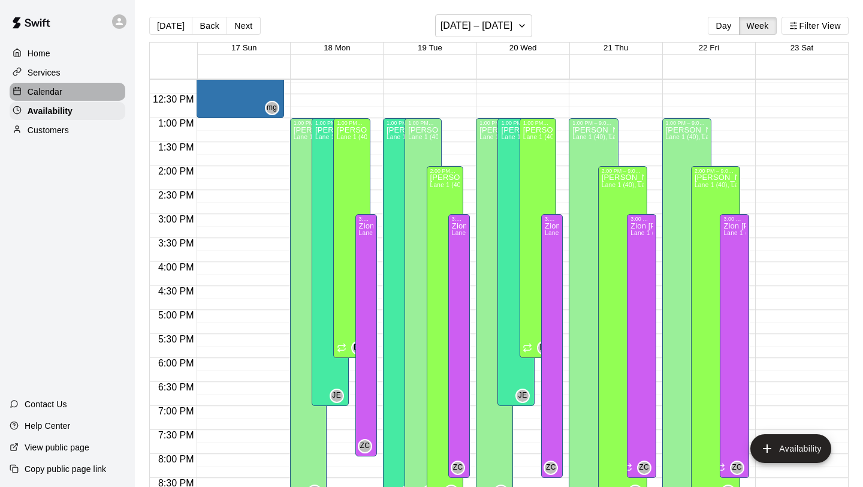
click at [72, 95] on div "Calendar" at bounding box center [68, 92] width 116 height 18
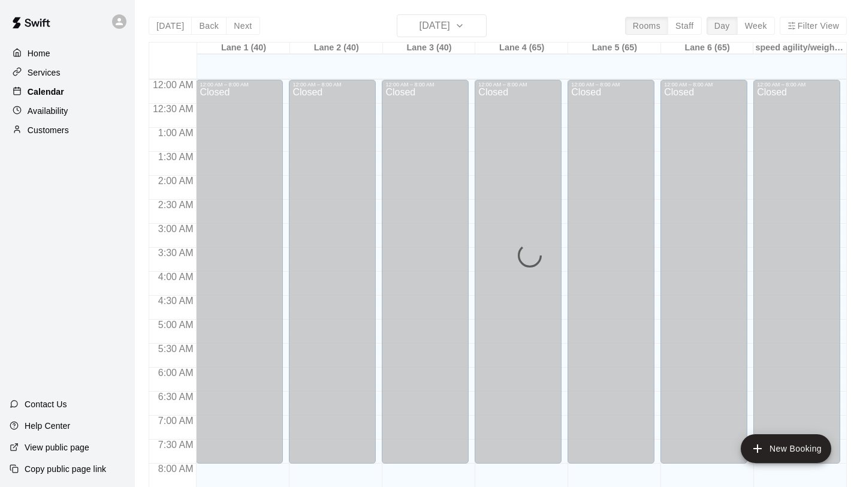
scroll to position [695, 0]
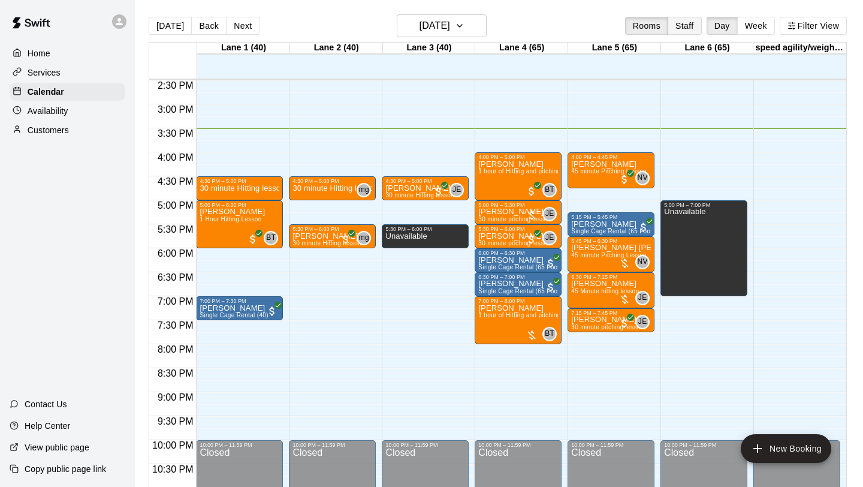
click at [688, 29] on button "Staff" at bounding box center [685, 26] width 34 height 18
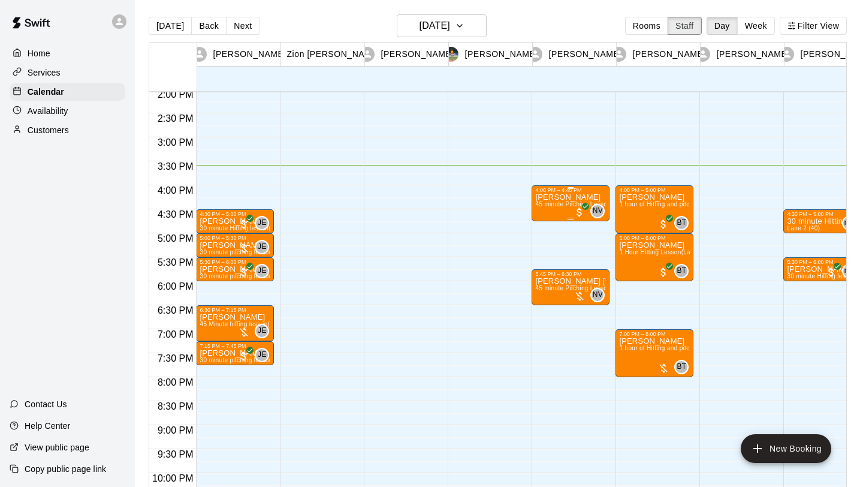
scroll to position [674, 0]
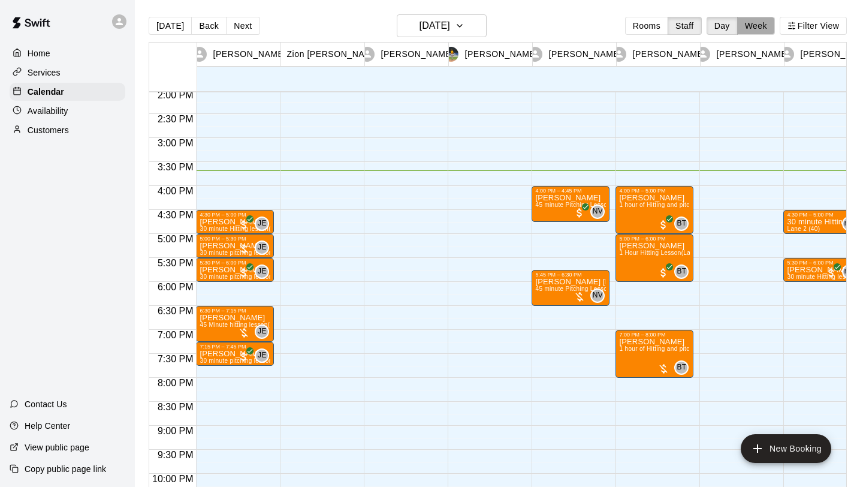
click at [762, 27] on button "Week" at bounding box center [757, 26] width 38 height 18
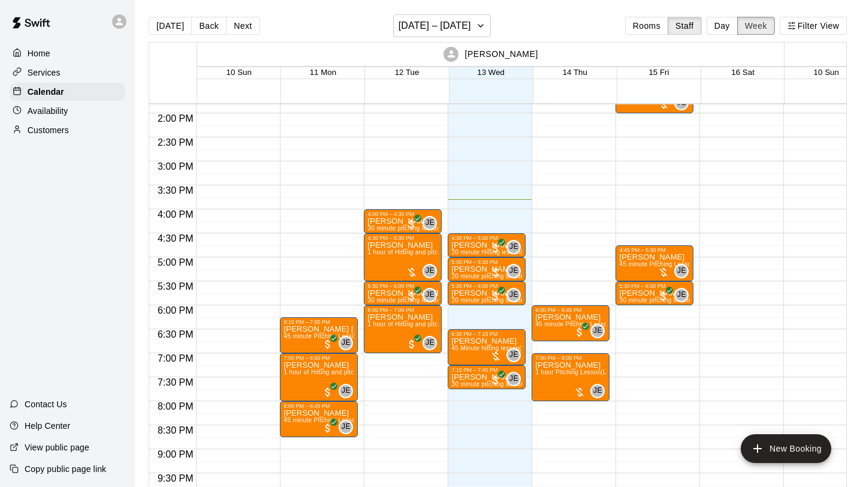
scroll to position [669, 0]
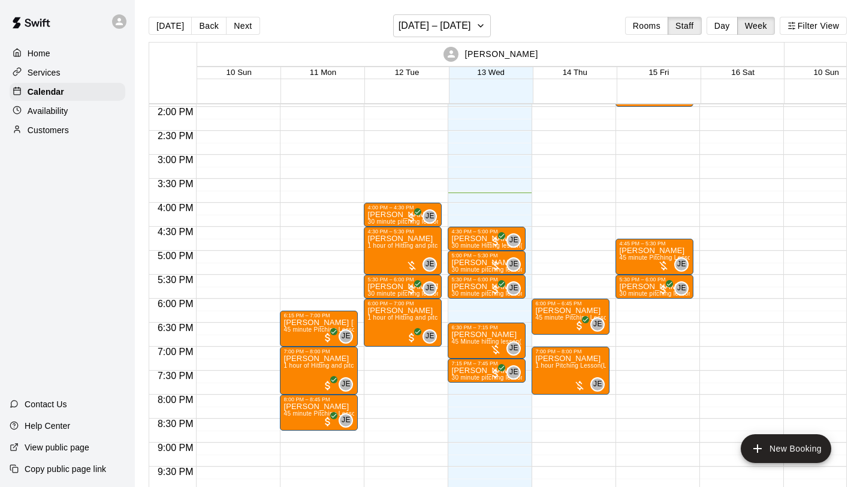
click at [46, 46] on div "Home" at bounding box center [68, 53] width 116 height 18
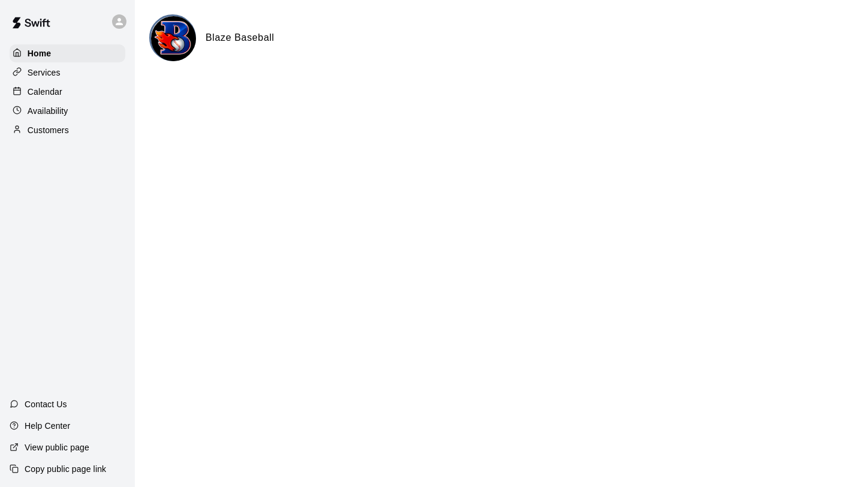
click at [64, 89] on div "Calendar" at bounding box center [68, 92] width 116 height 18
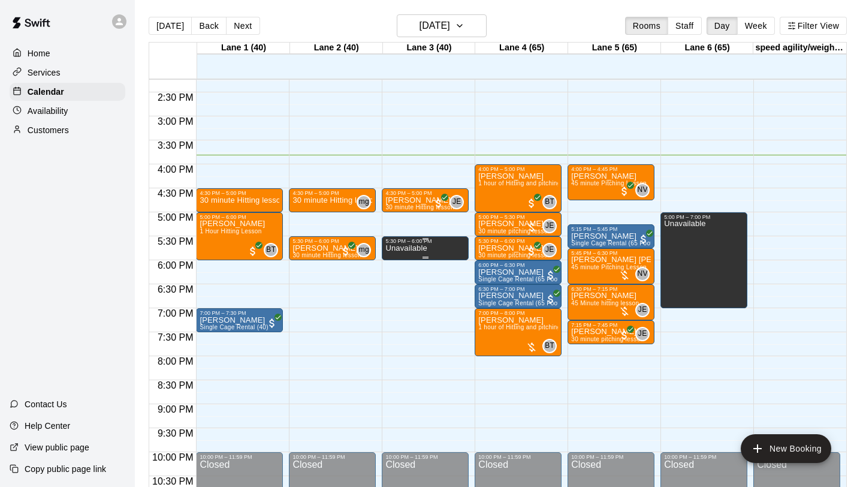
scroll to position [667, 0]
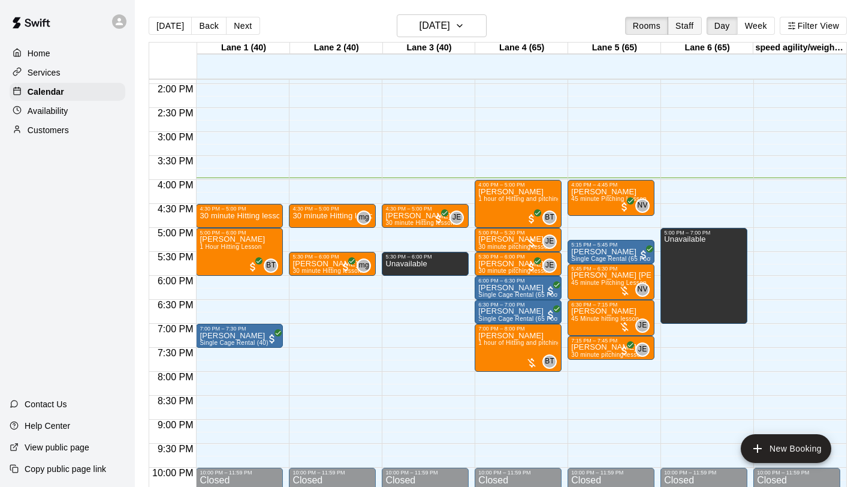
click at [696, 26] on button "Staff" at bounding box center [685, 26] width 34 height 18
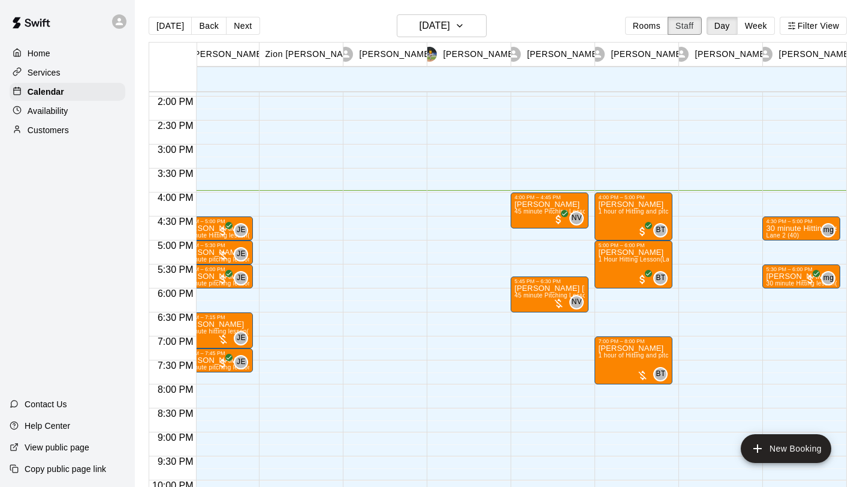
scroll to position [0, 0]
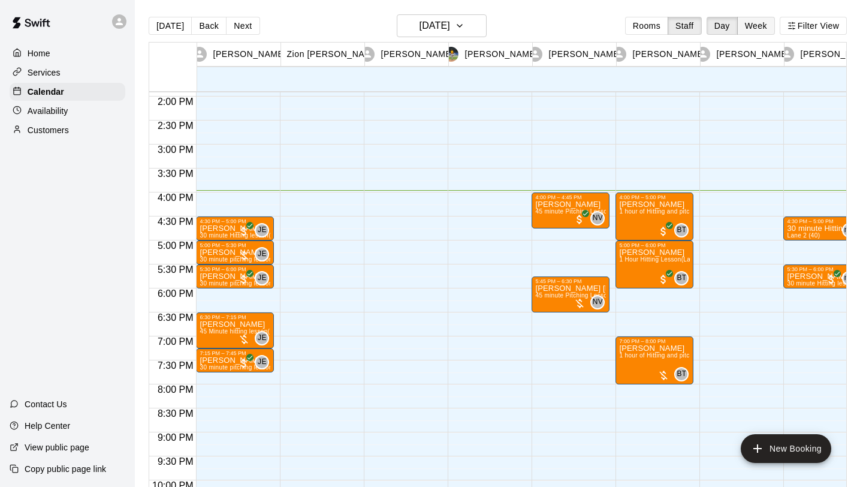
click at [758, 25] on button "Week" at bounding box center [757, 26] width 38 height 18
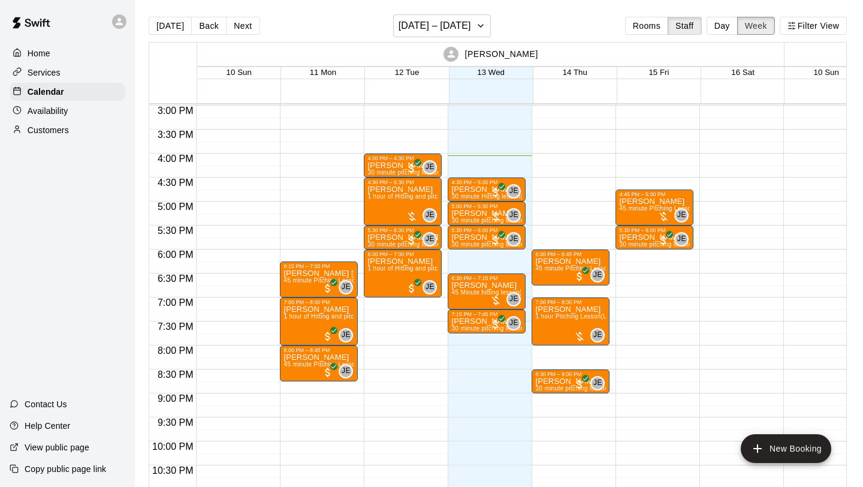
scroll to position [719, 0]
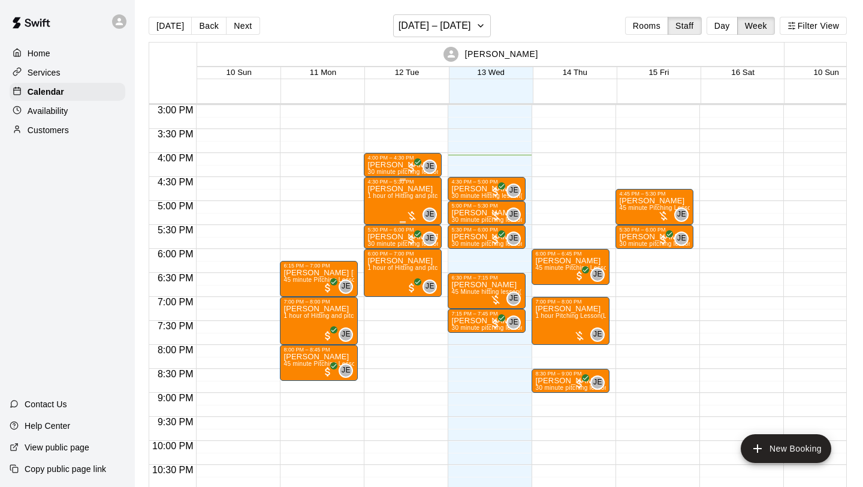
click at [415, 212] on div at bounding box center [412, 216] width 12 height 12
click at [414, 252] on img "edit" at bounding box center [419, 251] width 14 height 14
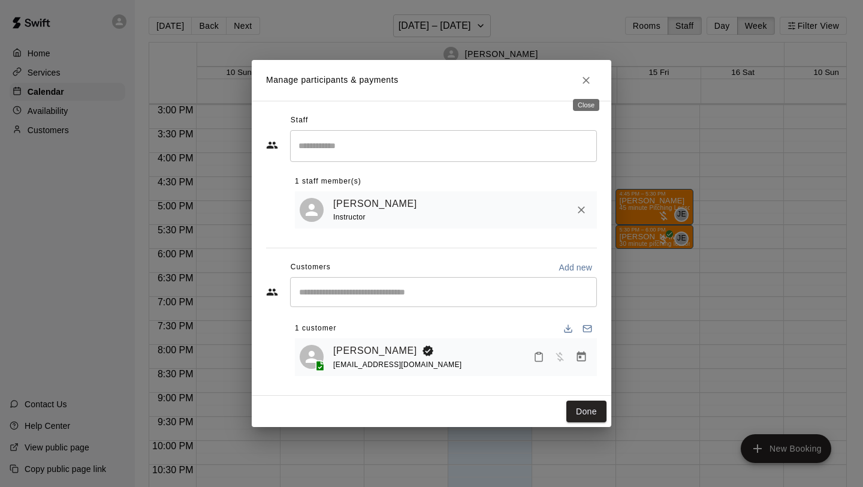
click at [589, 76] on icon "Close" at bounding box center [586, 80] width 12 height 12
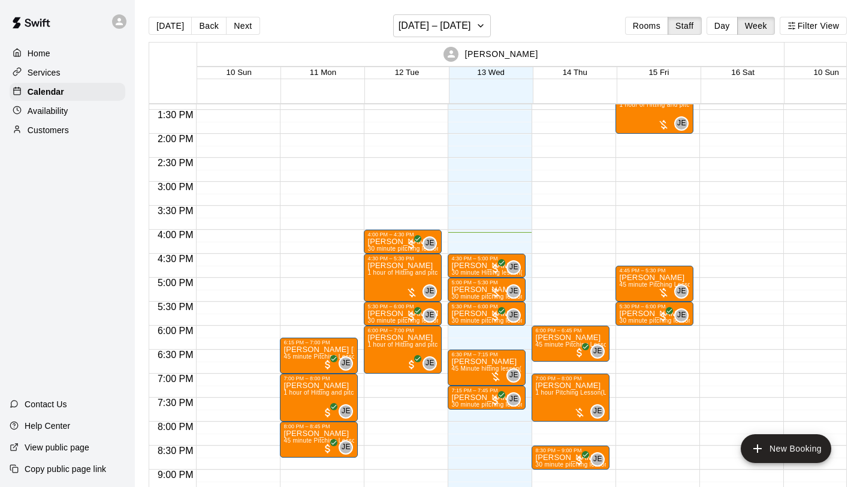
scroll to position [669, 0]
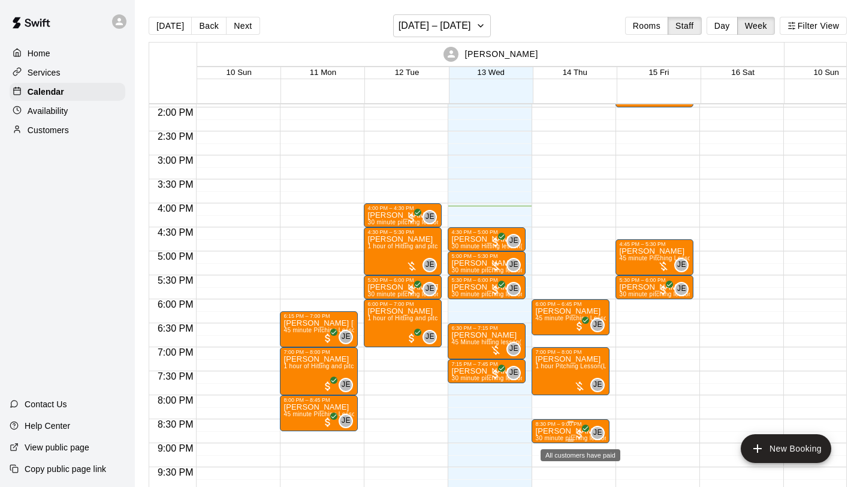
click at [589, 432] on icon "All customers have paid" at bounding box center [585, 428] width 7 height 7
click at [657, 382] on div at bounding box center [431, 243] width 863 height 487
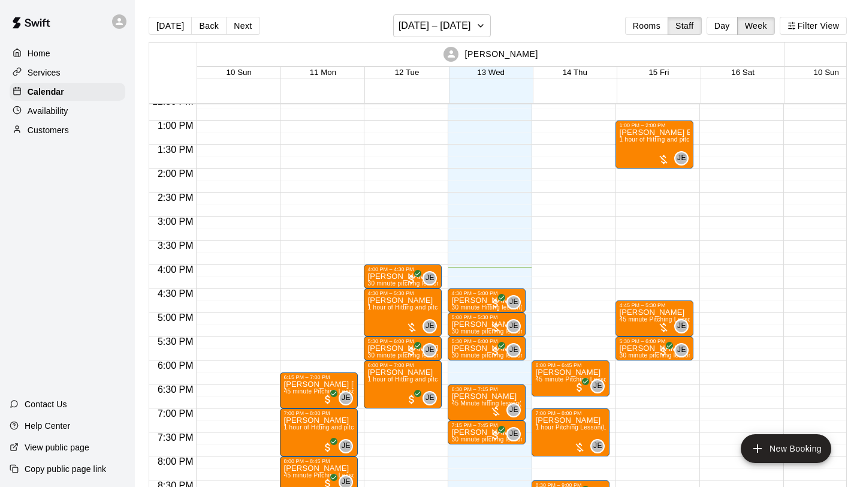
scroll to position [606, 0]
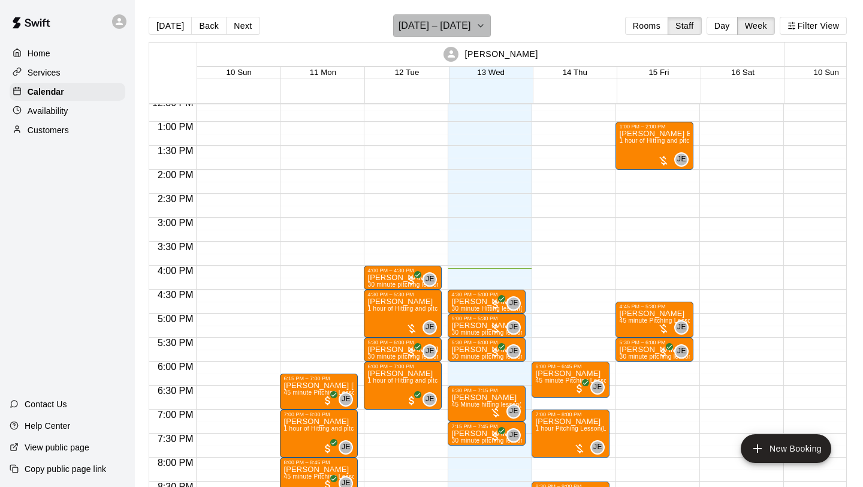
click at [476, 31] on icon "button" at bounding box center [481, 26] width 10 height 14
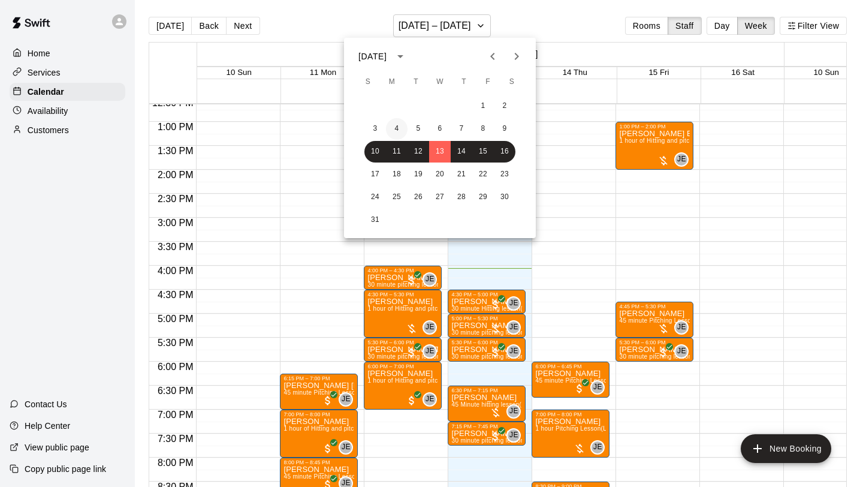
click at [400, 128] on button "4" at bounding box center [397, 129] width 22 height 22
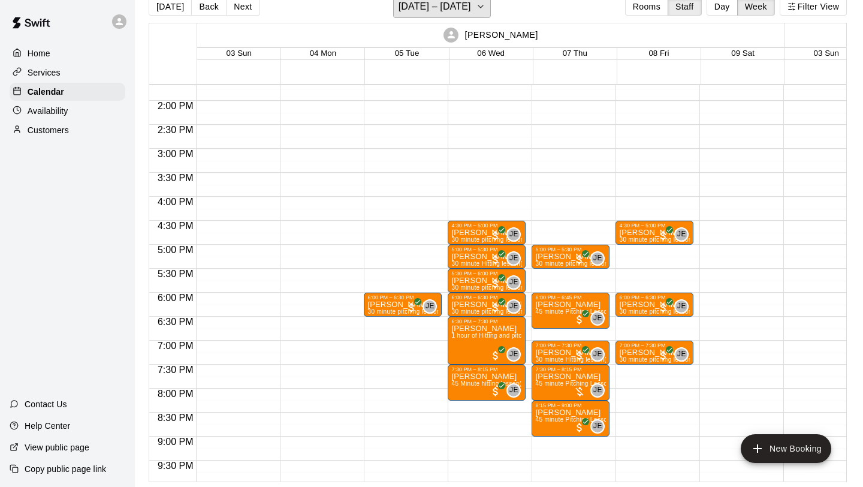
scroll to position [733, 0]
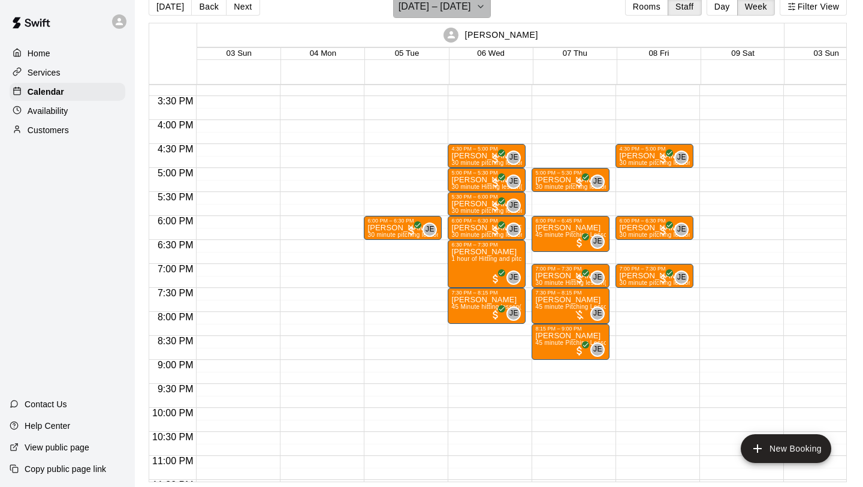
click at [476, 14] on button "[DATE] – [DATE]" at bounding box center [442, 6] width 98 height 23
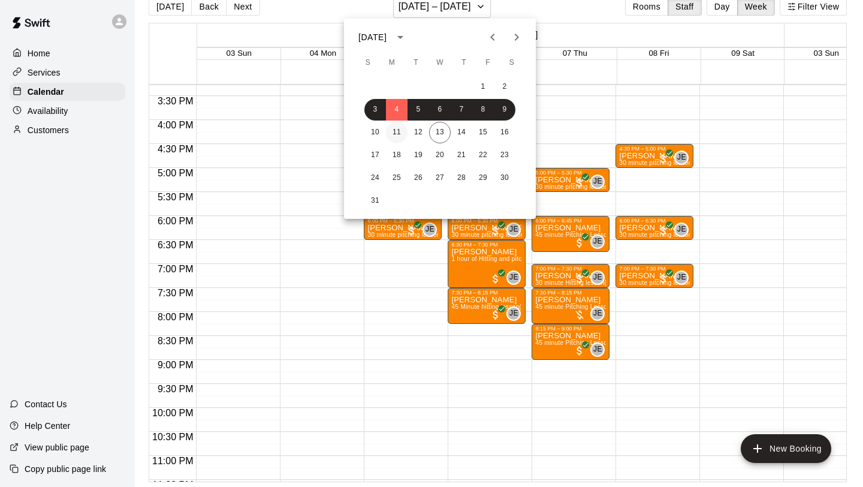
click at [399, 130] on button "11" at bounding box center [397, 133] width 22 height 22
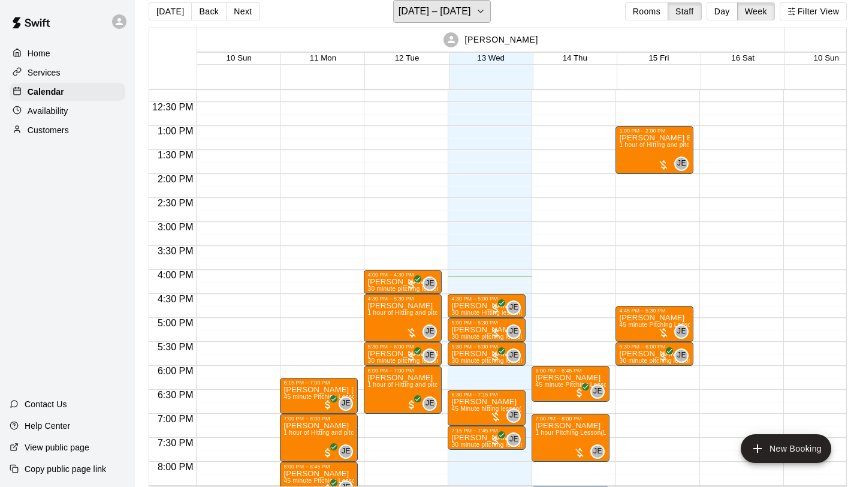
scroll to position [560, 0]
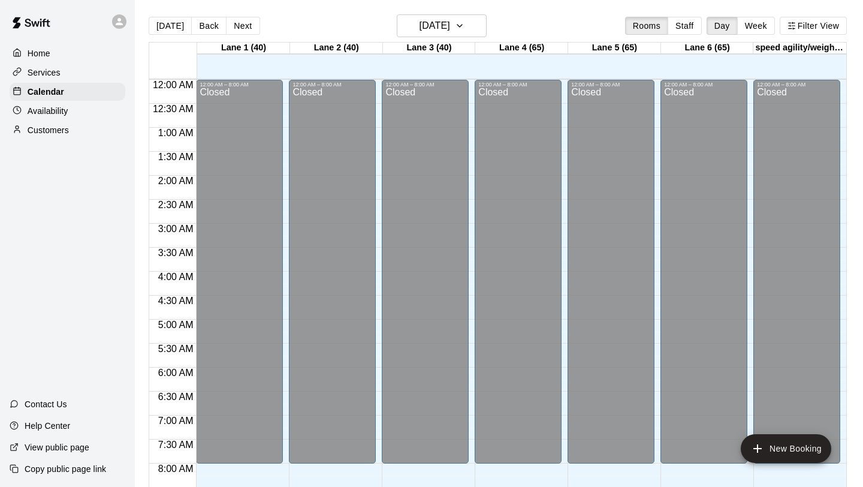
scroll to position [695, 0]
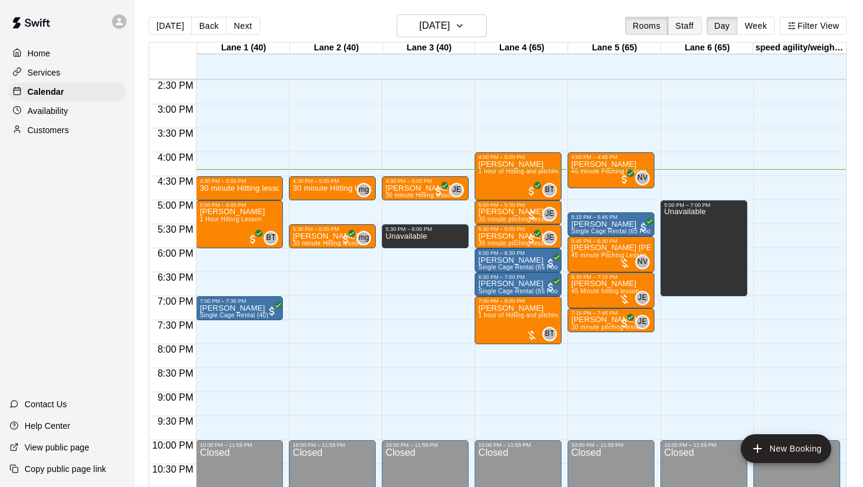
click at [692, 31] on button "Staff" at bounding box center [685, 26] width 34 height 18
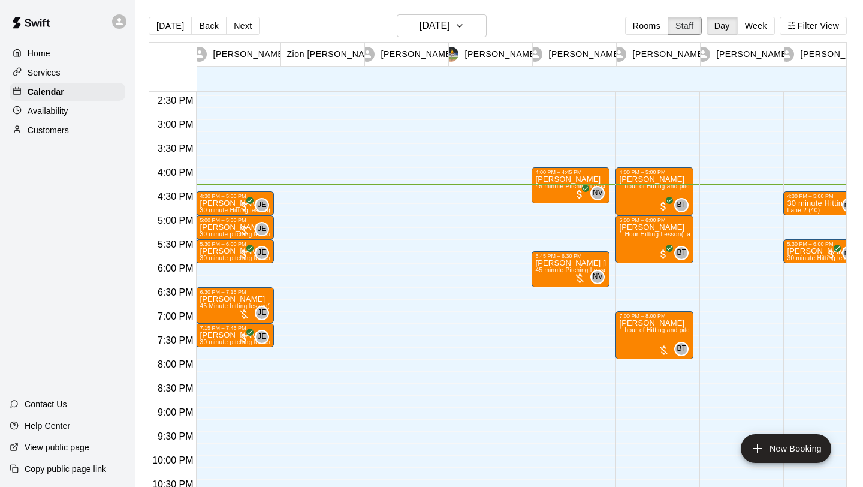
scroll to position [691, 0]
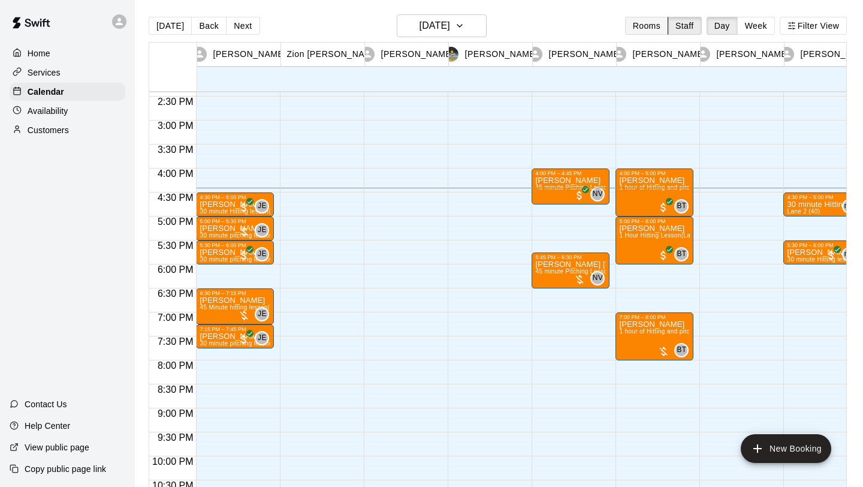
click at [654, 27] on button "Rooms" at bounding box center [646, 26] width 43 height 18
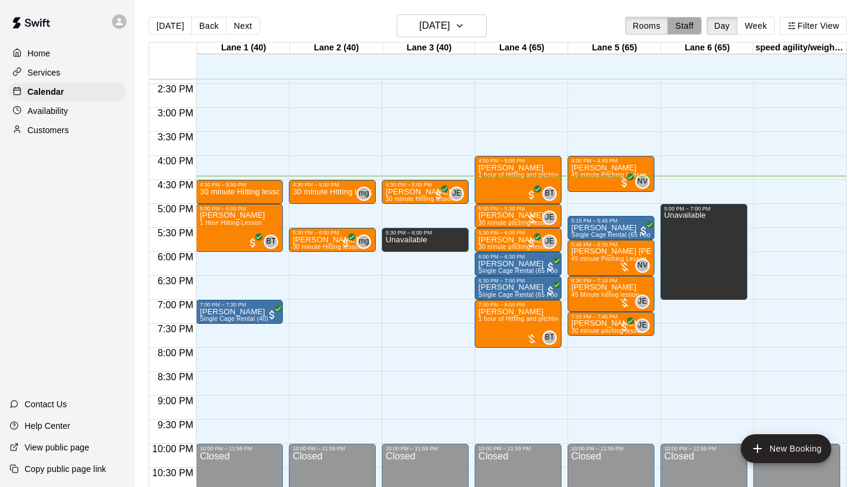
click at [685, 29] on button "Staff" at bounding box center [685, 26] width 34 height 18
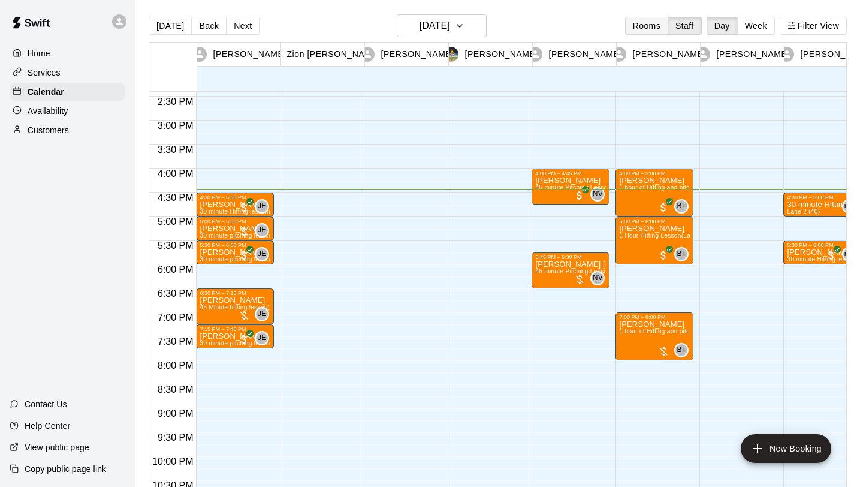
click at [655, 31] on button "Rooms" at bounding box center [646, 26] width 43 height 18
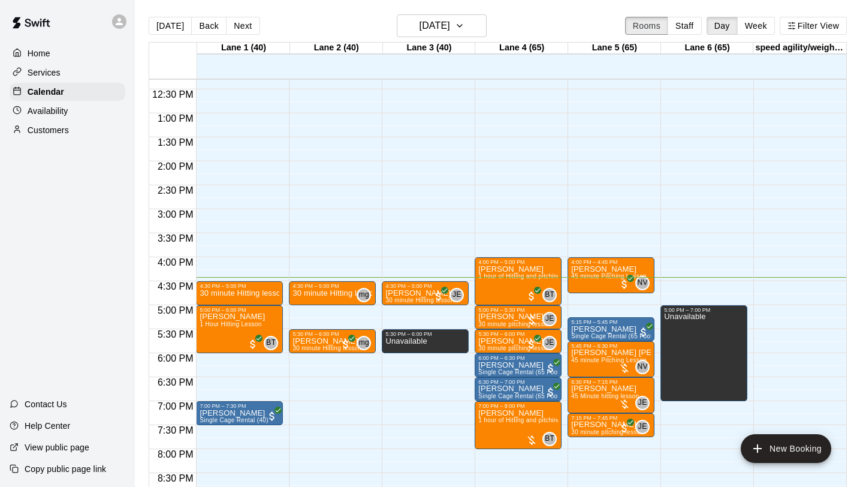
scroll to position [633, 0]
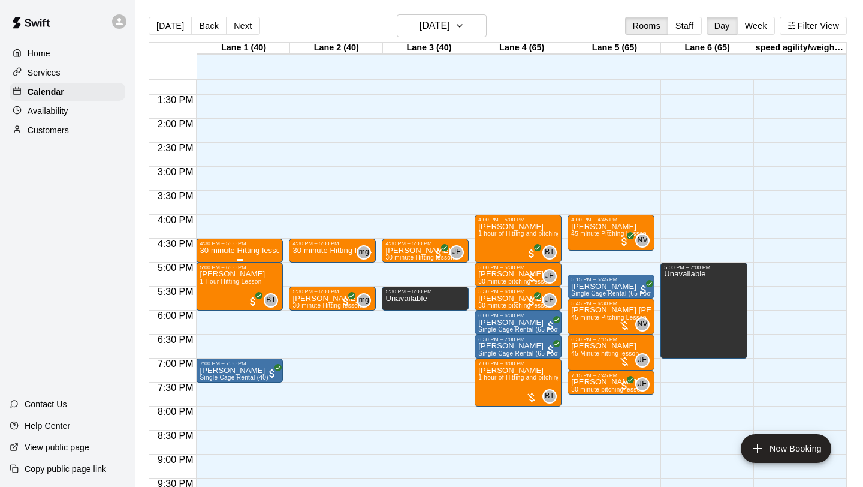
click at [260, 251] on p "30 minute Hitting lesson" at bounding box center [240, 251] width 80 height 0
click at [260, 249] on div at bounding box center [431, 243] width 863 height 487
